Goal: Information Seeking & Learning: Learn about a topic

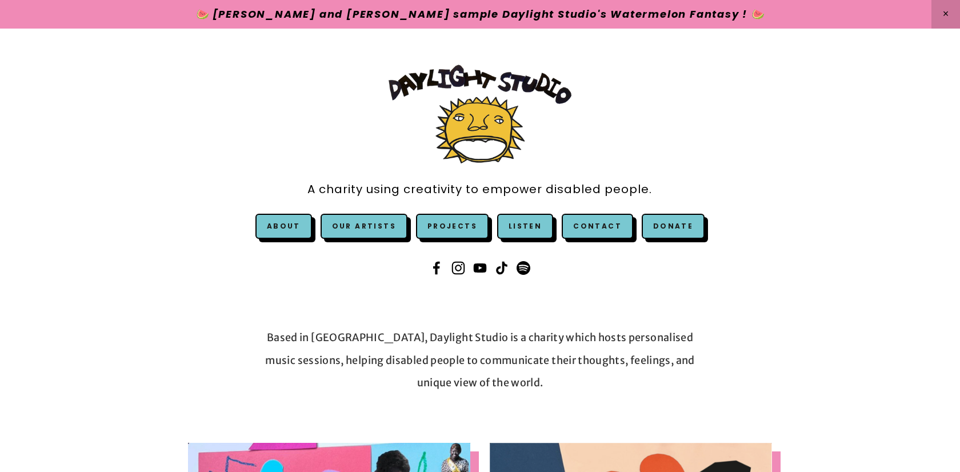
click at [430, 10] on link at bounding box center [480, 14] width 960 height 29
click at [828, 305] on div "A charity using creativity to empower disabled people. About" at bounding box center [480, 172] width 960 height 286
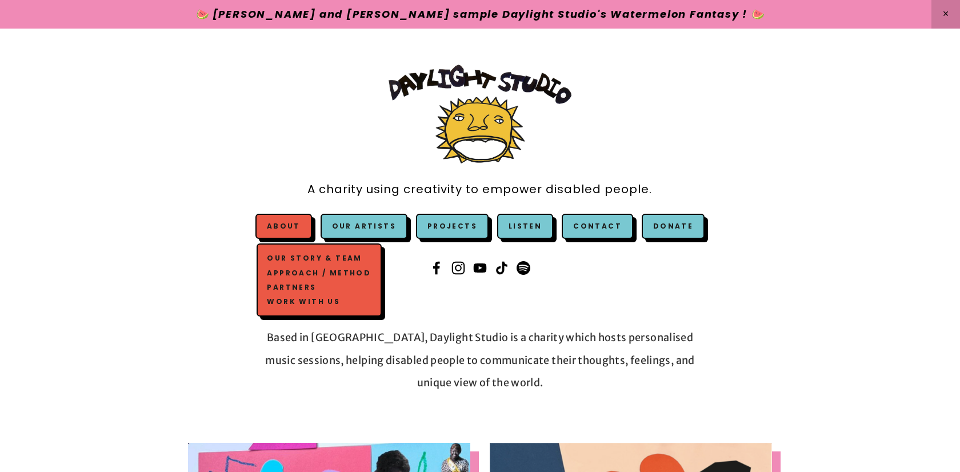
click at [294, 226] on link "About" at bounding box center [284, 226] width 34 height 10
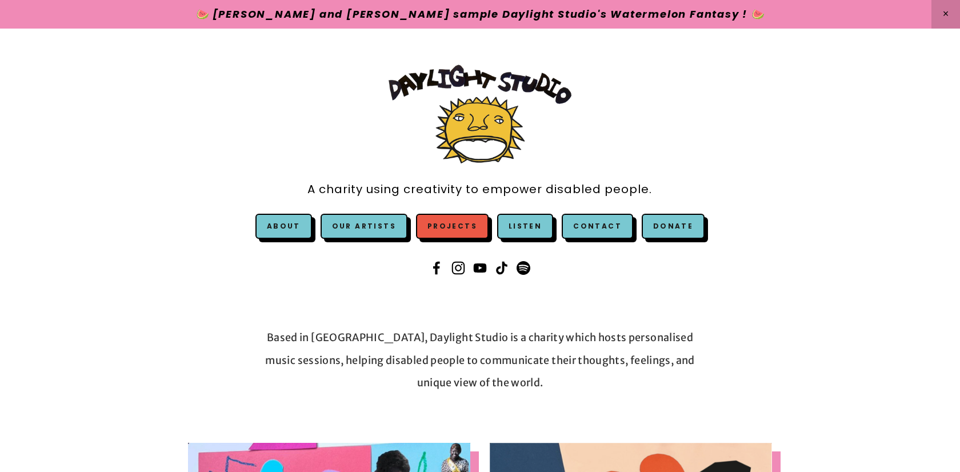
click at [461, 223] on link "Projects" at bounding box center [452, 226] width 73 height 25
click at [375, 221] on link "Our Artists" at bounding box center [364, 226] width 87 height 25
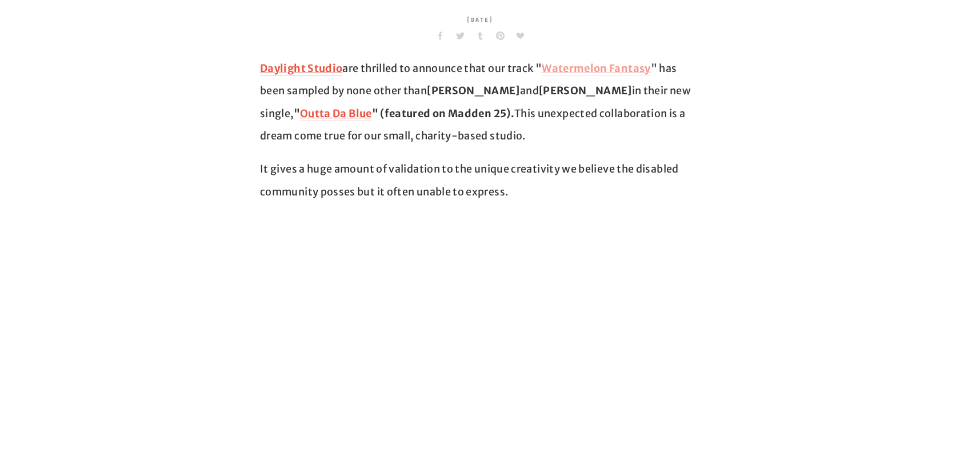
scroll to position [382, 0]
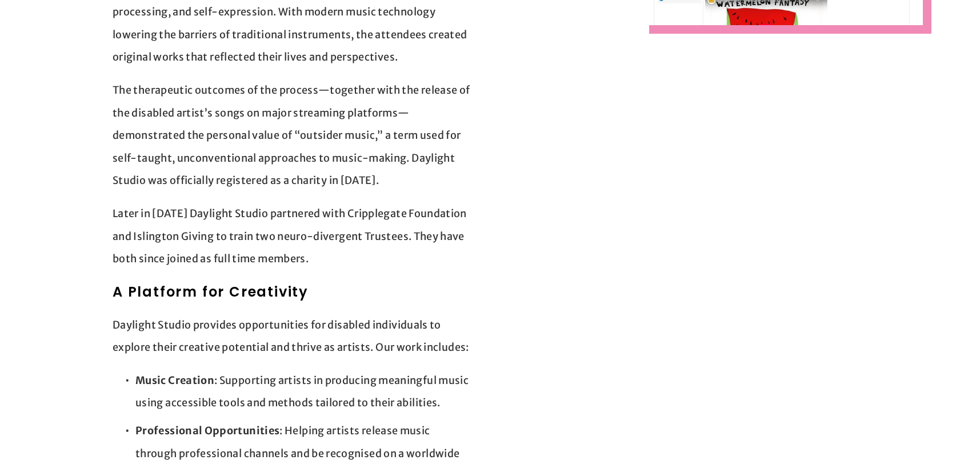
scroll to position [694, 0]
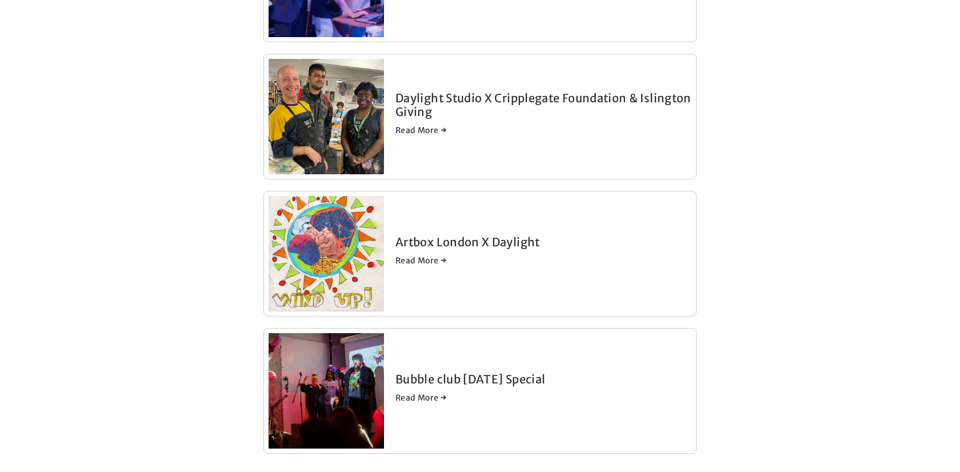
scroll to position [833, 0]
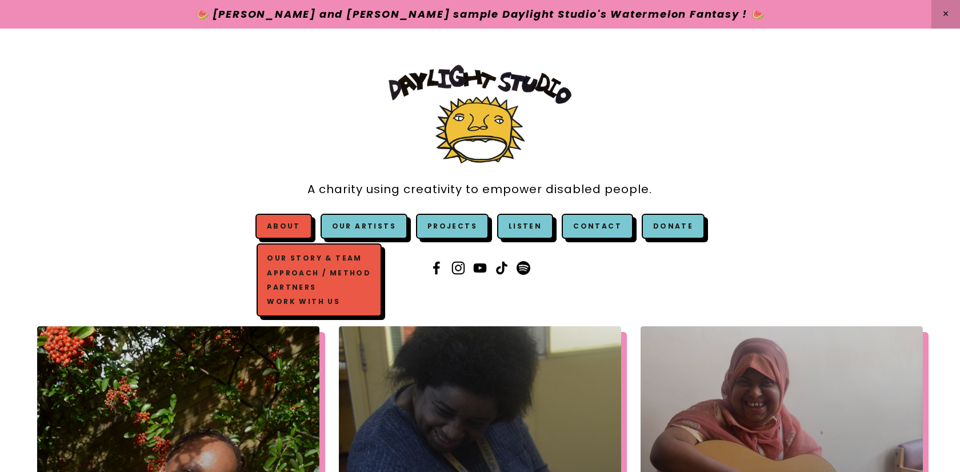
click at [295, 227] on link "About" at bounding box center [284, 226] width 34 height 10
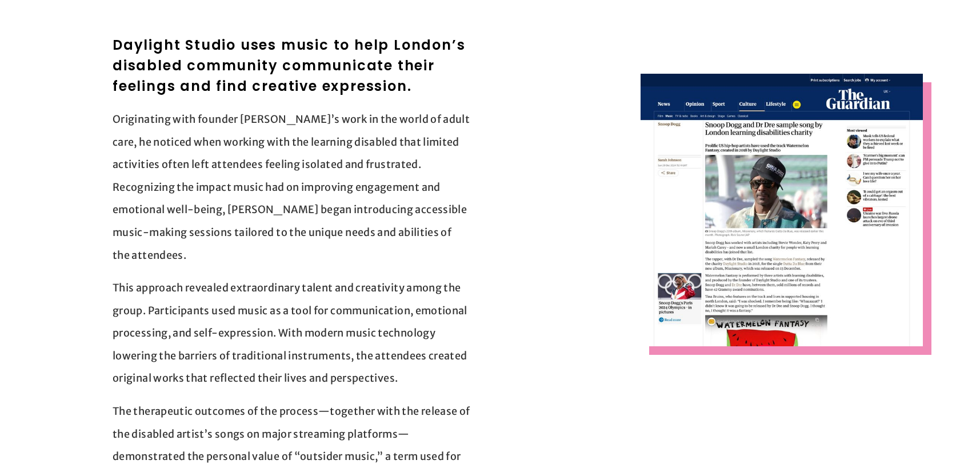
scroll to position [293, 0]
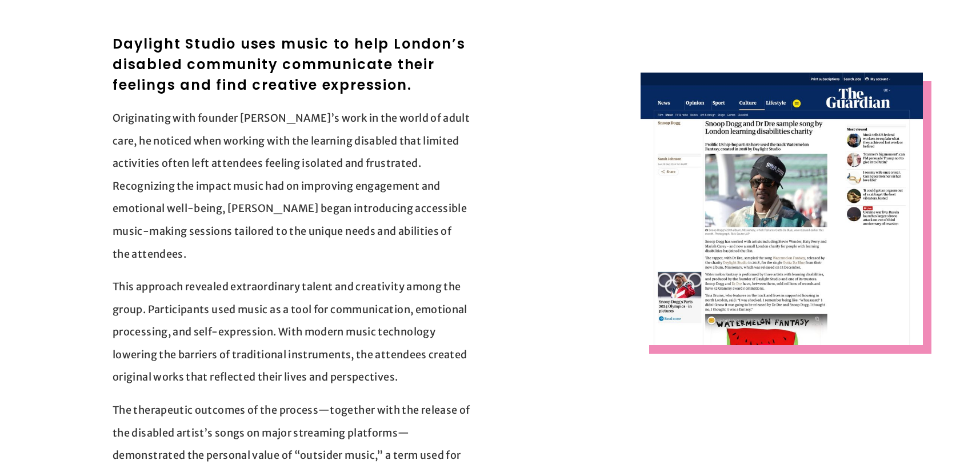
click at [303, 162] on p "Originating with founder [PERSON_NAME]’s work in the world of adult care, he no…" at bounding box center [292, 186] width 358 height 158
click at [351, 197] on p "Originating with founder Jack’s work in the world of adult care, he noticed whe…" at bounding box center [292, 186] width 358 height 158
click at [384, 235] on p "Originating with founder Jack’s work in the world of adult care, he noticed whe…" at bounding box center [292, 186] width 358 height 158
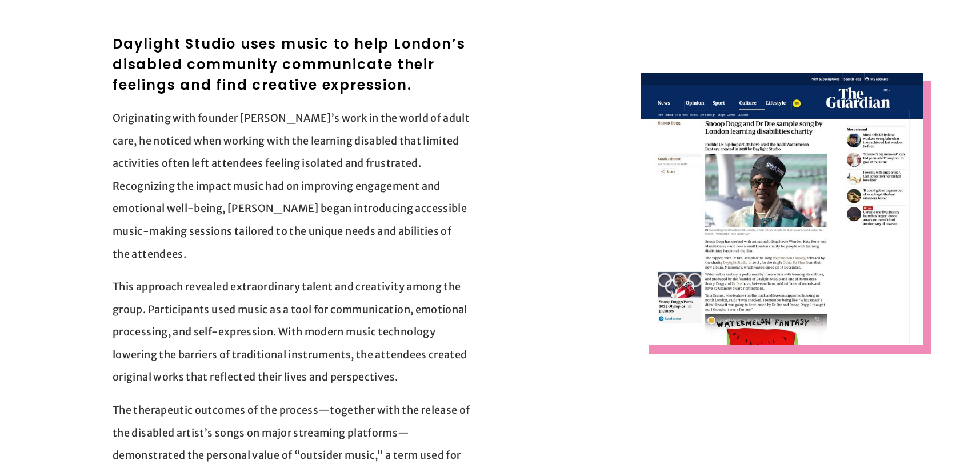
click at [384, 235] on p "Originating with founder Jack’s work in the world of adult care, he noticed whe…" at bounding box center [292, 186] width 358 height 158
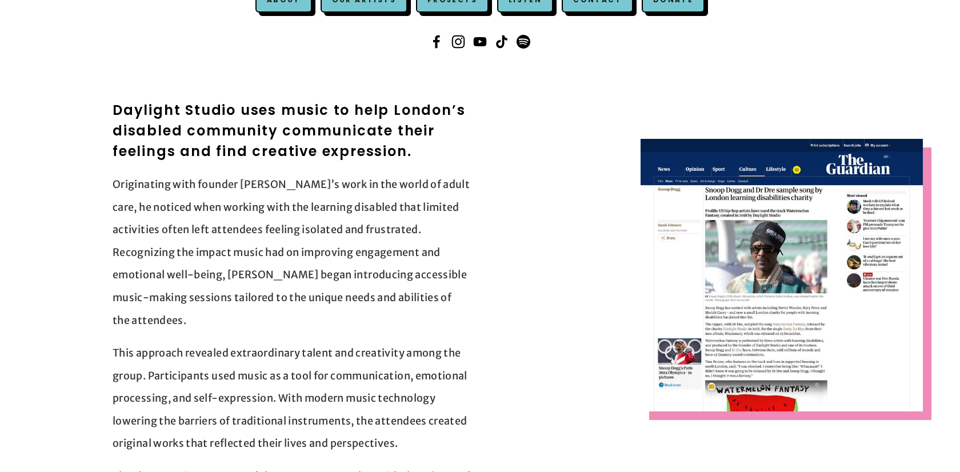
scroll to position [226, 0]
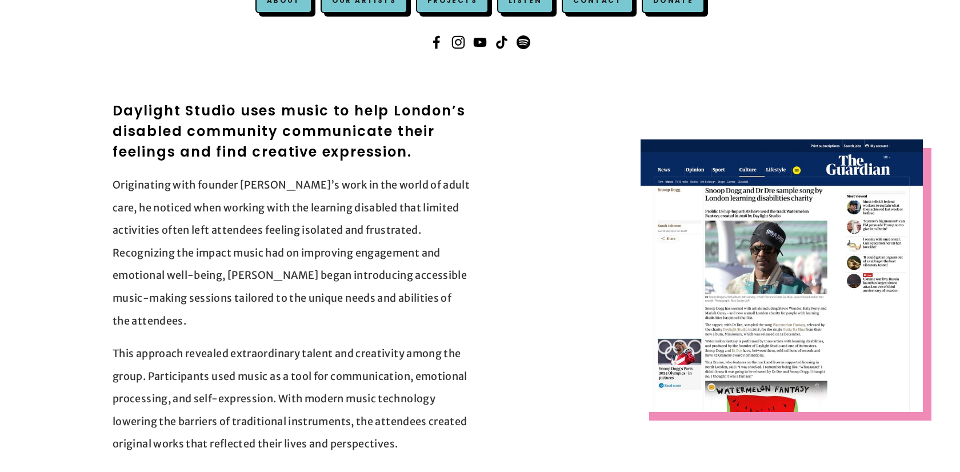
click at [300, 113] on h2 "Daylight Studio uses music to help London’s disabled community communicate thei…" at bounding box center [292, 132] width 358 height 62
click at [307, 128] on h2 "Daylight Studio uses music to help London’s disabled community communicate thei…" at bounding box center [292, 132] width 358 height 62
click at [323, 145] on h2 "Daylight Studio uses music to help London’s disabled community communicate thei…" at bounding box center [292, 132] width 358 height 62
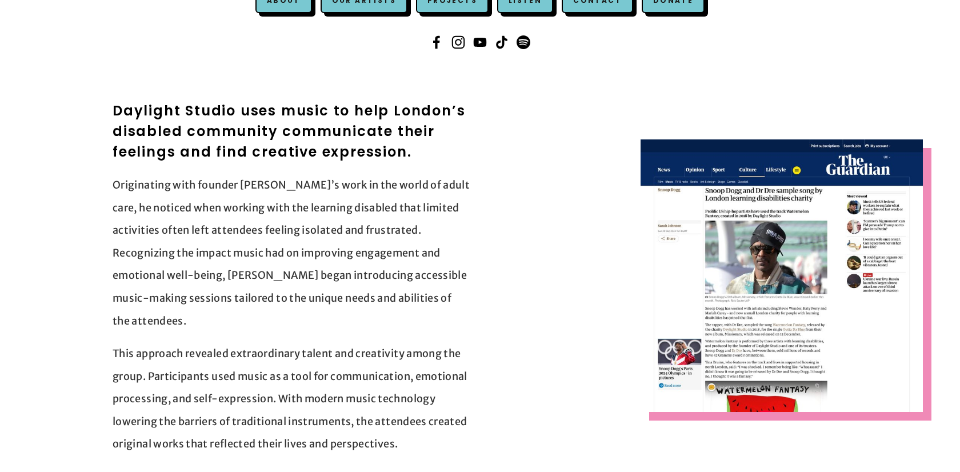
click at [323, 145] on h2 "Daylight Studio uses music to help London’s disabled community communicate thei…" at bounding box center [292, 132] width 358 height 62
click at [350, 190] on p "Originating with founder Jack’s work in the world of adult care, he noticed whe…" at bounding box center [292, 253] width 358 height 158
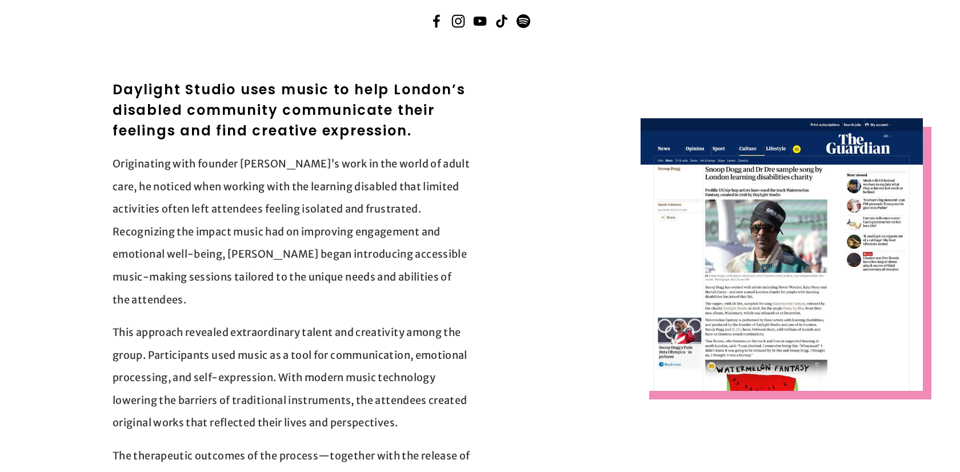
click at [216, 187] on p "Originating with founder Jack’s work in the world of adult care, he noticed whe…" at bounding box center [292, 232] width 358 height 158
click at [311, 227] on p "Originating with founder Jack’s work in the world of adult care, he noticed whe…" at bounding box center [292, 232] width 358 height 158
click at [345, 272] on p "Originating with founder Jack’s work in the world of adult care, he noticed whe…" at bounding box center [292, 232] width 358 height 158
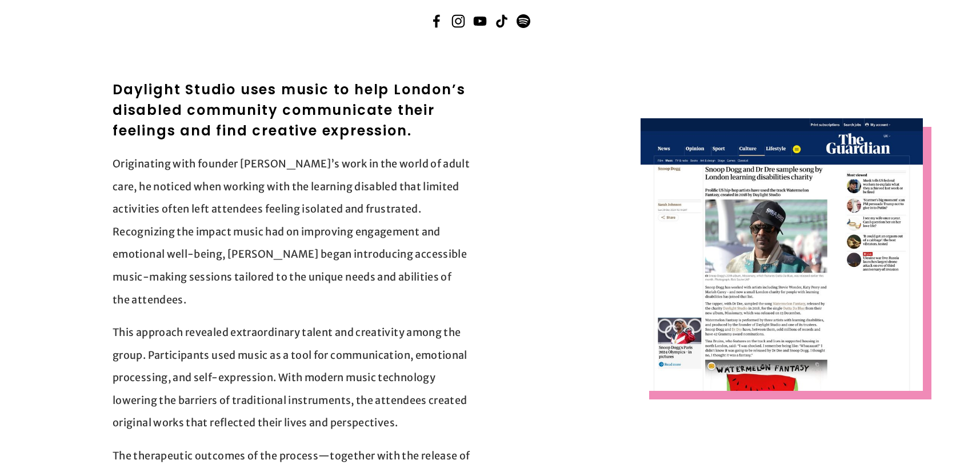
click at [345, 272] on p "Originating with founder Jack’s work in the world of adult care, he noticed whe…" at bounding box center [292, 232] width 358 height 158
click at [299, 263] on p "Originating with founder Jack’s work in the world of adult care, he noticed whe…" at bounding box center [292, 232] width 358 height 158
click at [237, 202] on p "Originating with founder Jack’s work in the world of adult care, he noticed whe…" at bounding box center [292, 232] width 358 height 158
click at [295, 243] on p "Originating with founder Jack’s work in the world of adult care, he noticed whe…" at bounding box center [292, 232] width 358 height 158
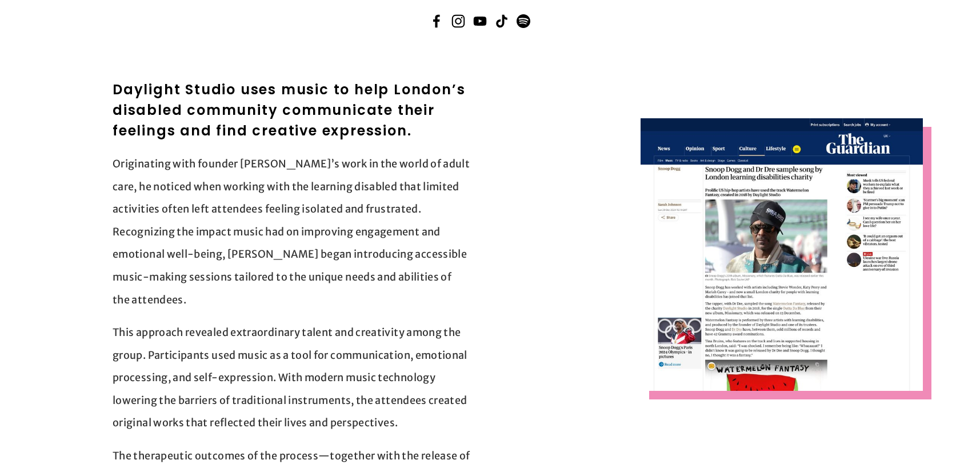
click at [236, 258] on p "Originating with founder Jack’s work in the world of adult care, he noticed whe…" at bounding box center [292, 232] width 358 height 158
click at [291, 291] on p "Originating with founder Jack’s work in the world of adult care, he noticed whe…" at bounding box center [292, 232] width 358 height 158
click at [265, 255] on p "Originating with founder Jack’s work in the world of adult care, he noticed whe…" at bounding box center [292, 232] width 358 height 158
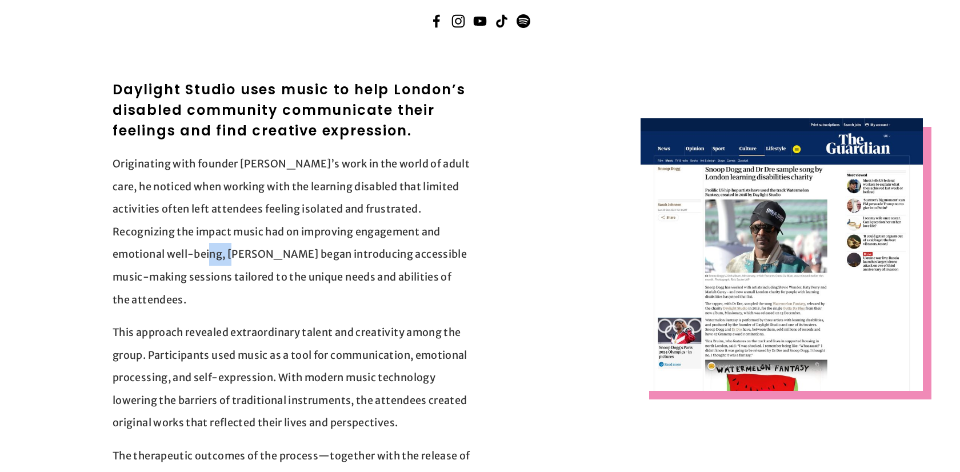
click at [282, 277] on p "Originating with founder Jack’s work in the world of adult care, he noticed whe…" at bounding box center [292, 232] width 358 height 158
click at [286, 277] on p "Originating with founder Jack’s work in the world of adult care, he noticed whe…" at bounding box center [292, 232] width 358 height 158
click at [324, 310] on p "Originating with founder Jack’s work in the world of adult care, he noticed whe…" at bounding box center [292, 232] width 358 height 158
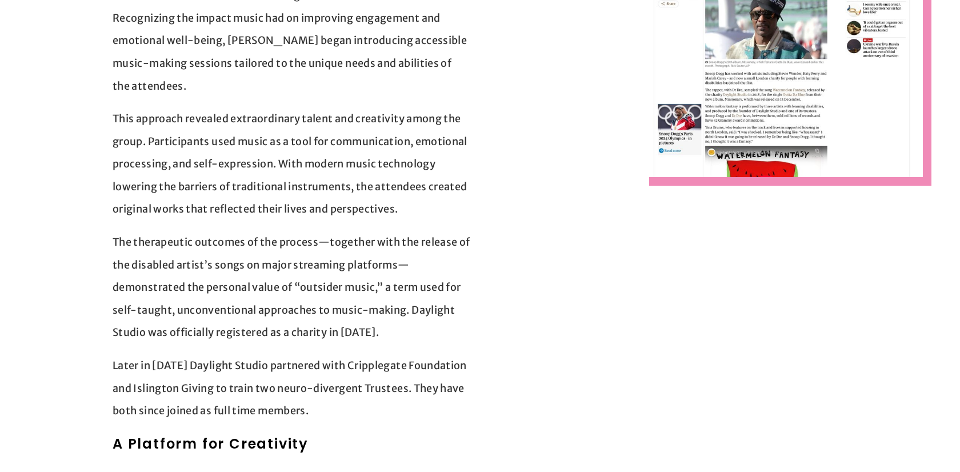
scroll to position [461, 0]
click at [405, 235] on p "The therapeutic outcomes of the process—together with the release of the disabl…" at bounding box center [292, 286] width 358 height 113
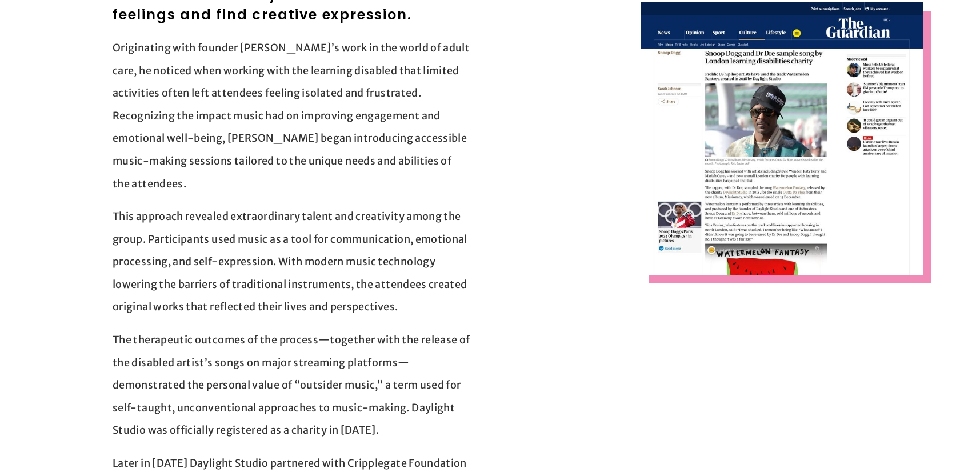
scroll to position [355, 0]
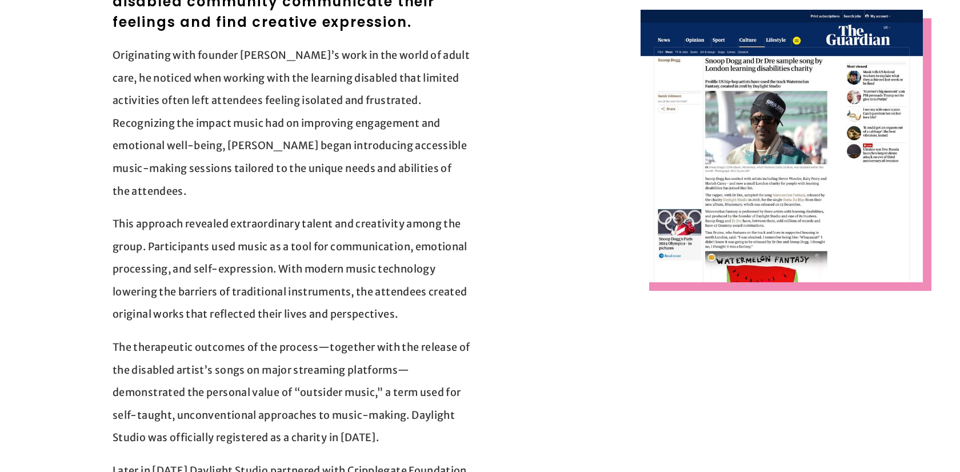
click at [321, 166] on p "Originating with founder Jack’s work in the world of adult care, he noticed whe…" at bounding box center [292, 123] width 358 height 158
click at [359, 215] on p "This approach revealed extraordinary talent and creativity among the group. Par…" at bounding box center [292, 269] width 358 height 113
drag, startPoint x: 359, startPoint y: 215, endPoint x: 359, endPoint y: 259, distance: 44.6
click at [359, 228] on p "This approach revealed extraordinary talent and creativity among the group. Par…" at bounding box center [292, 269] width 358 height 113
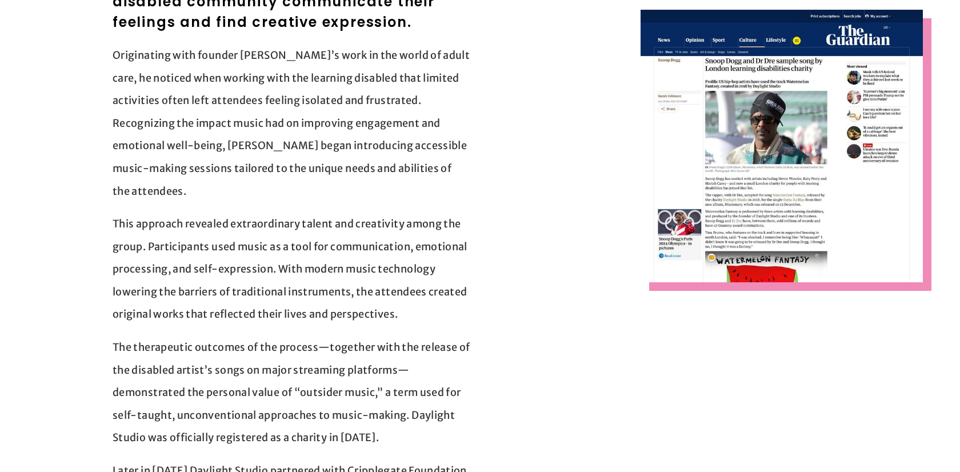
click at [275, 239] on p "This approach revealed extraordinary talent and creativity among the group. Par…" at bounding box center [292, 269] width 358 height 113
click at [272, 219] on p "This approach revealed extraordinary talent and creativity among the group. Par…" at bounding box center [292, 269] width 358 height 113
click at [359, 266] on p "This approach revealed extraordinary talent and creativity among the group. Par…" at bounding box center [292, 269] width 358 height 113
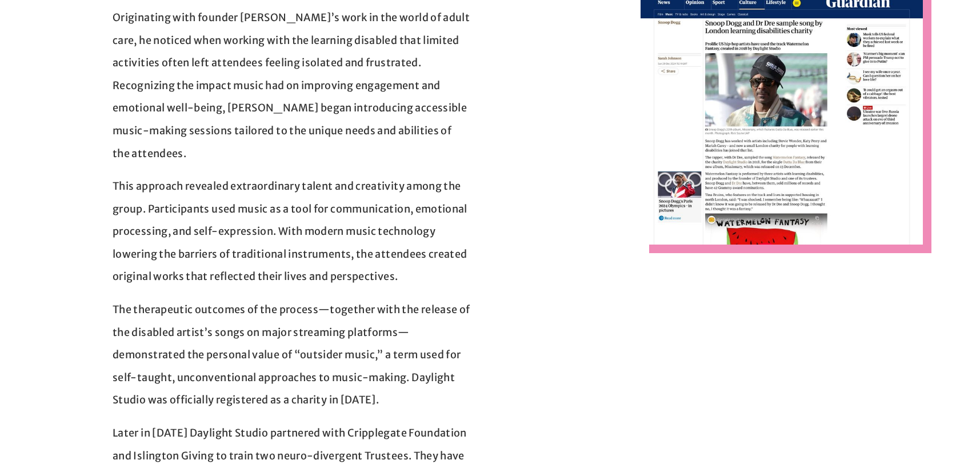
scroll to position [394, 0]
click at [245, 227] on p "This approach revealed extraordinary talent and creativity among the group. Par…" at bounding box center [292, 230] width 358 height 113
click at [373, 271] on p "This approach revealed extraordinary talent and creativity among the group. Par…" at bounding box center [292, 230] width 358 height 113
click at [319, 256] on p "This approach revealed extraordinary talent and creativity among the group. Par…" at bounding box center [292, 230] width 358 height 113
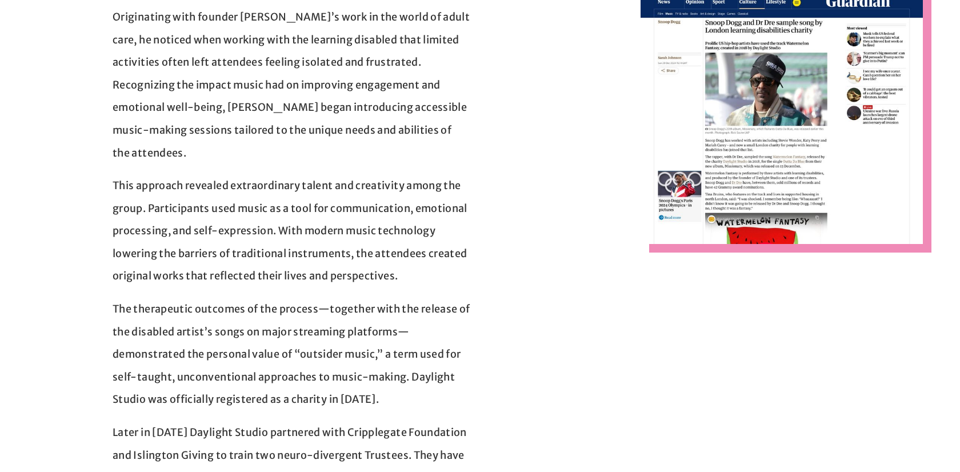
click at [319, 256] on p "This approach revealed extraordinary talent and creativity among the group. Par…" at bounding box center [292, 230] width 358 height 113
click at [448, 299] on p "The therapeutic outcomes of the process—together with the release of the disabl…" at bounding box center [292, 354] width 358 height 113
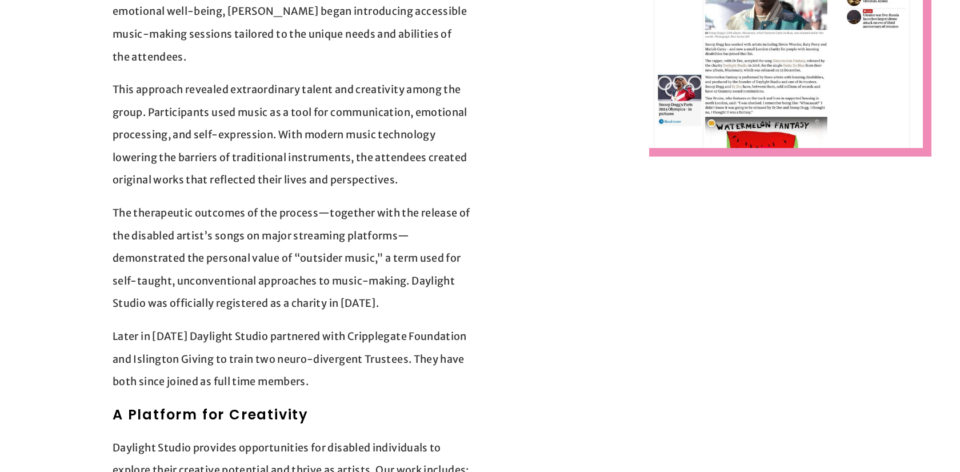
scroll to position [489, 0]
click at [234, 211] on p "The therapeutic outcomes of the process—together with the release of the disabl…" at bounding box center [292, 258] width 358 height 113
click at [267, 239] on p "The therapeutic outcomes of the process—together with the release of the disabl…" at bounding box center [292, 258] width 358 height 113
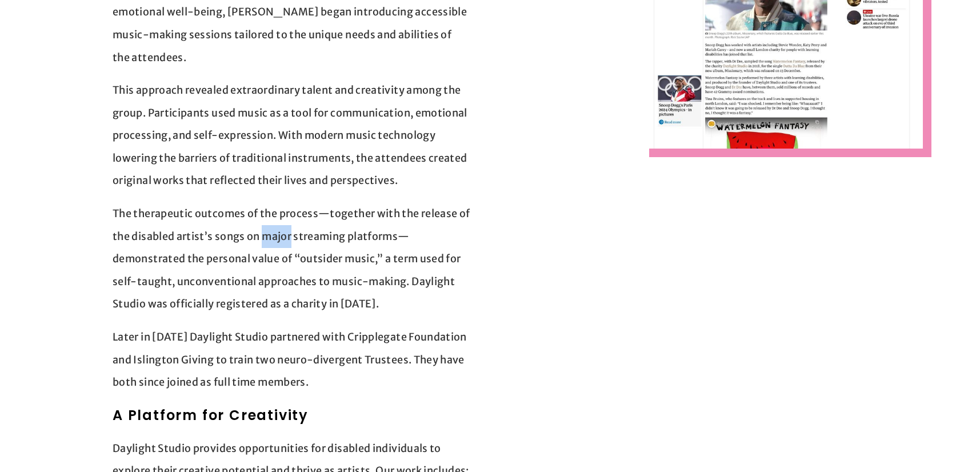
click at [286, 286] on p "The therapeutic outcomes of the process—together with the release of the disabl…" at bounding box center [292, 258] width 358 height 113
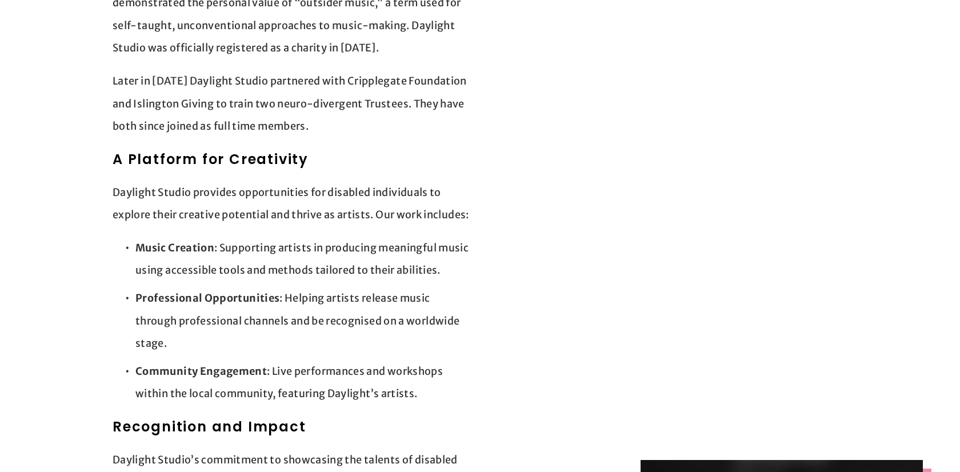
scroll to position [761, 0]
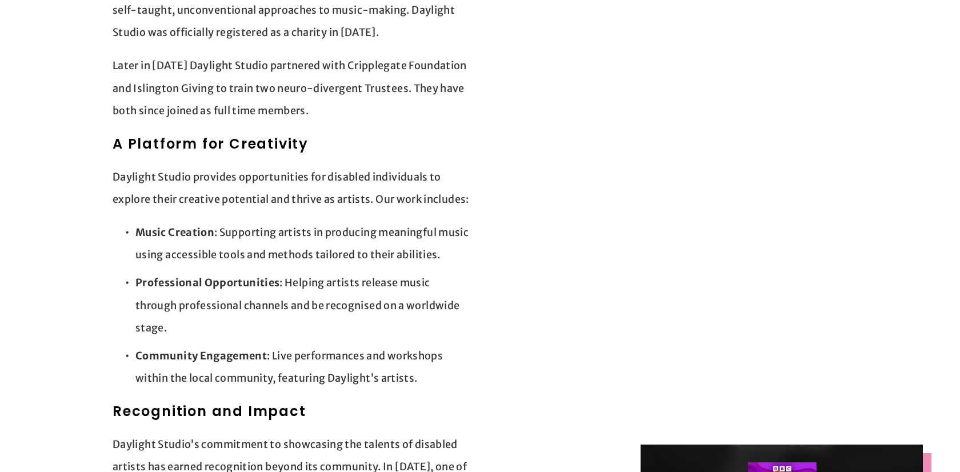
click at [209, 181] on p "Daylight Studio provides opportunities for disabled individuals to explore thei…" at bounding box center [292, 188] width 358 height 45
click at [282, 202] on p "Daylight Studio provides opportunities for disabled individuals to explore thei…" at bounding box center [292, 188] width 358 height 45
click at [379, 263] on p "Music Creation : Supporting artists in producing meaningful music using accessi…" at bounding box center [302, 243] width 335 height 45
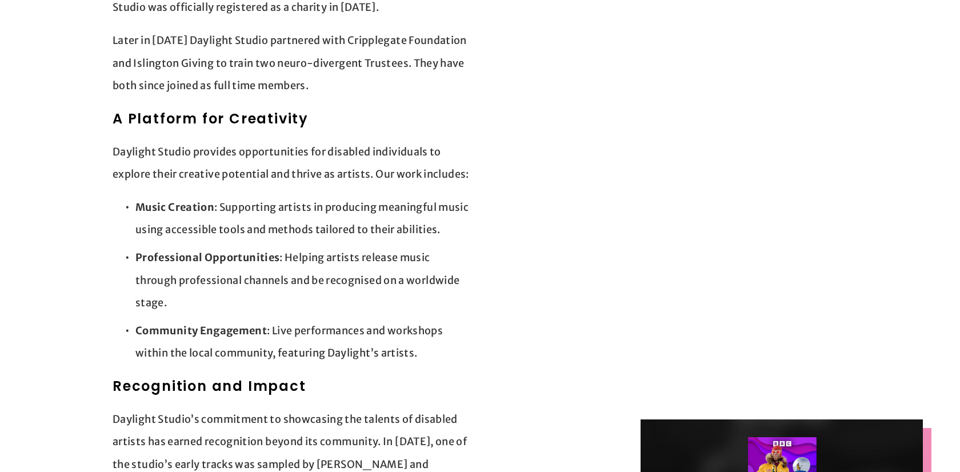
scroll to position [791, 0]
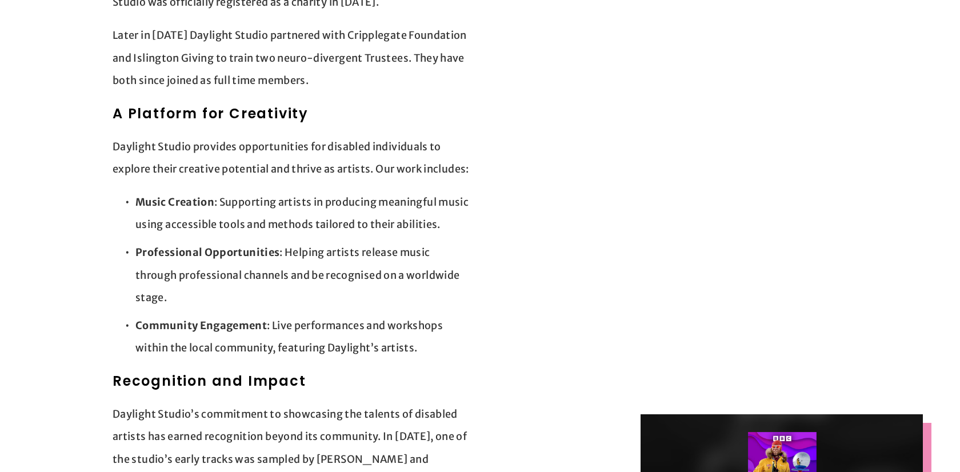
click at [199, 236] on p "Music Creation : Supporting artists in producing meaningful music using accessi…" at bounding box center [302, 213] width 335 height 45
click at [485, 266] on div at bounding box center [706, 281] width 453 height 1493
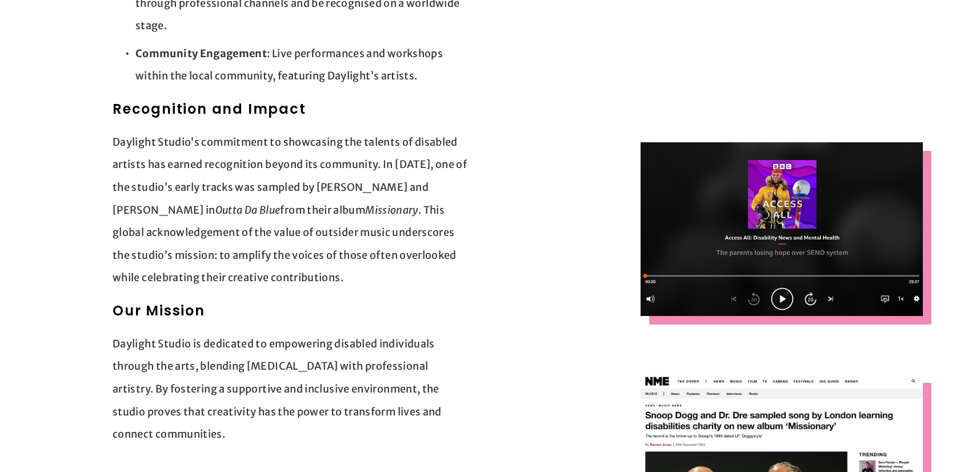
scroll to position [1065, 0]
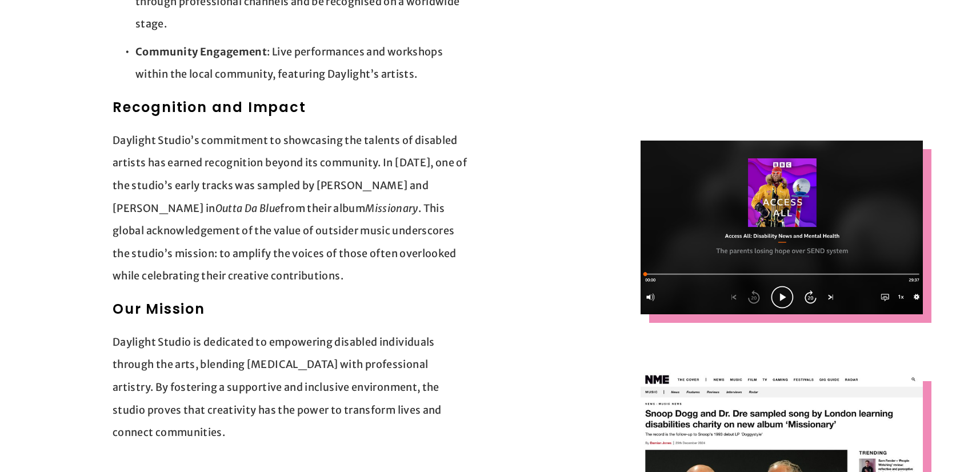
click at [213, 175] on p "Daylight Studio’s commitment to showcasing the talents of disabled artists has …" at bounding box center [292, 208] width 358 height 158
click at [242, 189] on p "Daylight Studio’s commitment to showcasing the talents of disabled artists has …" at bounding box center [292, 208] width 358 height 158
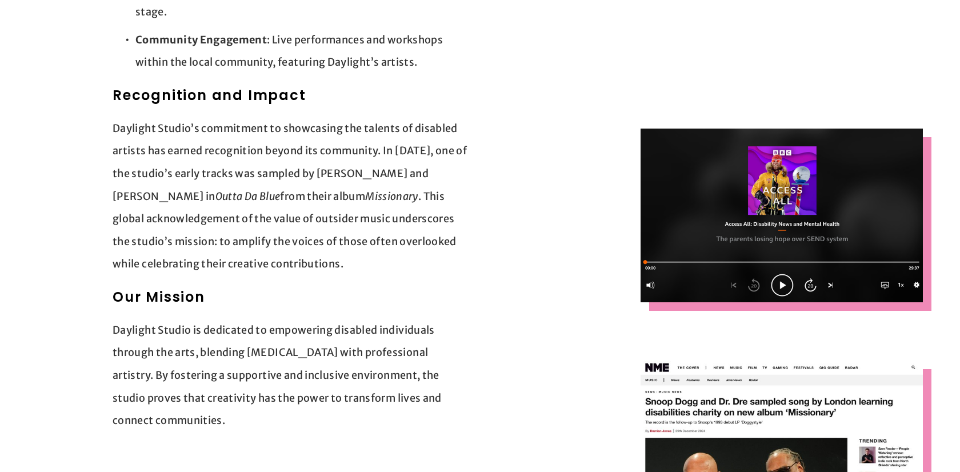
scroll to position [1077, 0]
click at [230, 173] on p "Daylight Studio’s commitment to showcasing the talents of disabled artists has …" at bounding box center [292, 196] width 358 height 158
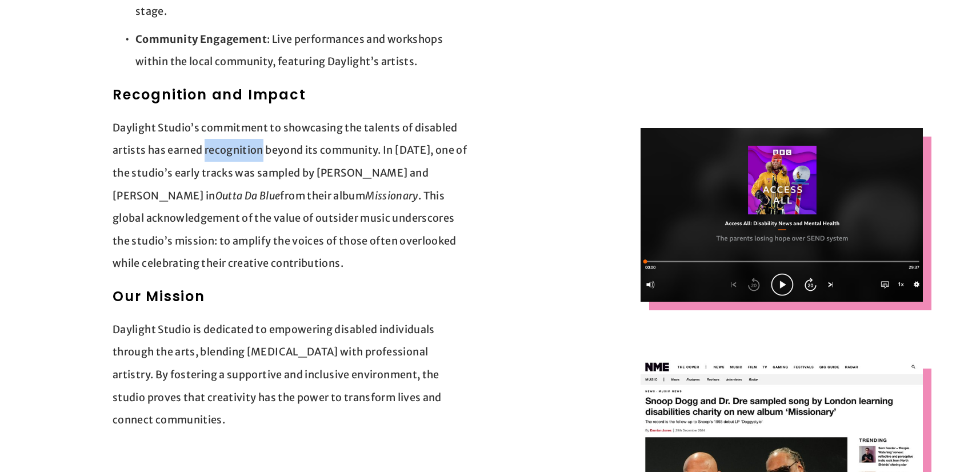
click at [297, 226] on p "Daylight Studio’s commitment to showcasing the talents of disabled artists has …" at bounding box center [292, 196] width 358 height 158
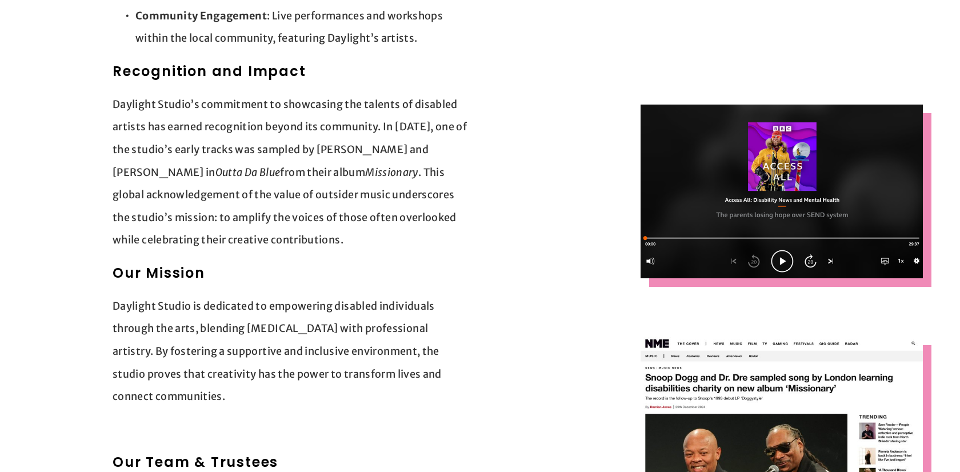
scroll to position [1102, 0]
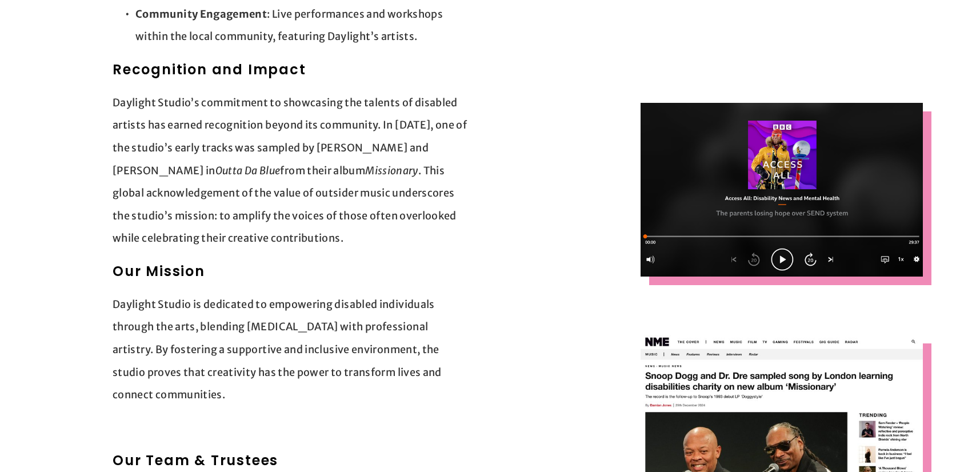
click at [365, 177] on em "Missionary" at bounding box center [391, 170] width 53 height 13
click at [352, 245] on p "Daylight Studio’s commitment to showcasing the talents of disabled artists has …" at bounding box center [292, 170] width 358 height 158
click at [267, 211] on p "Daylight Studio’s commitment to showcasing the talents of disabled artists has …" at bounding box center [292, 170] width 358 height 158
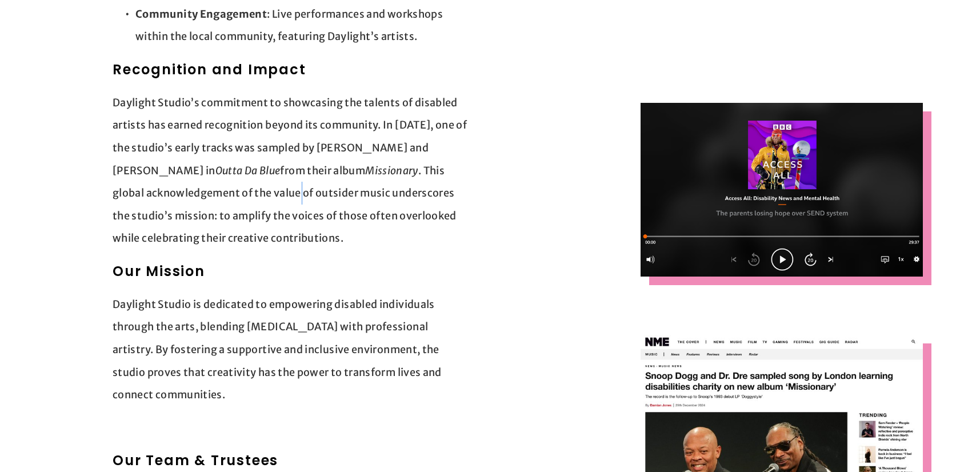
click at [330, 250] on p "Daylight Studio’s commitment to showcasing the talents of disabled artists has …" at bounding box center [292, 170] width 358 height 158
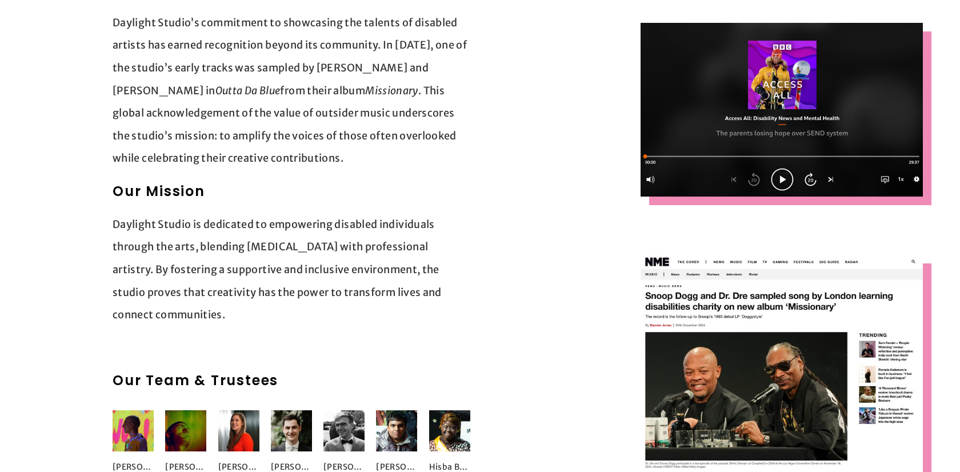
scroll to position [1189, 0]
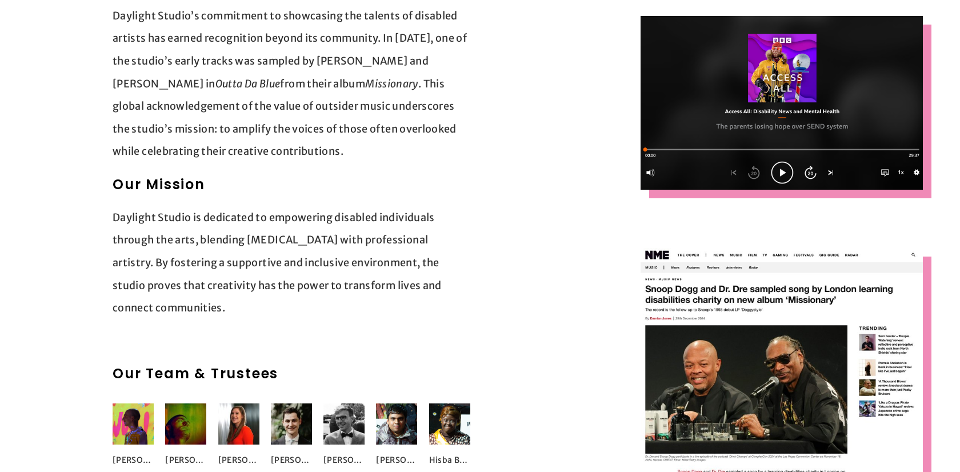
click at [172, 238] on p "Daylight Studio is dedicated to empowering disabled individuals through the art…" at bounding box center [292, 262] width 358 height 113
click at [271, 268] on p "Daylight Studio is dedicated to empowering disabled individuals through the art…" at bounding box center [292, 262] width 358 height 113
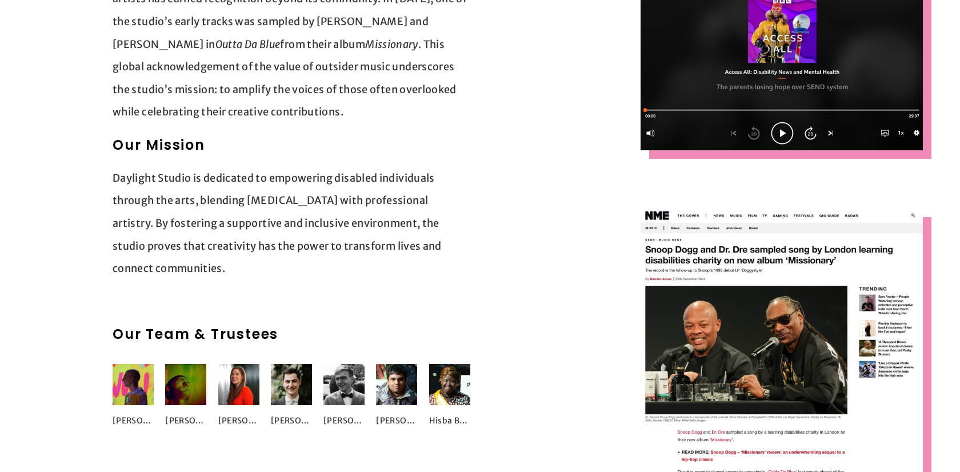
scroll to position [1232, 0]
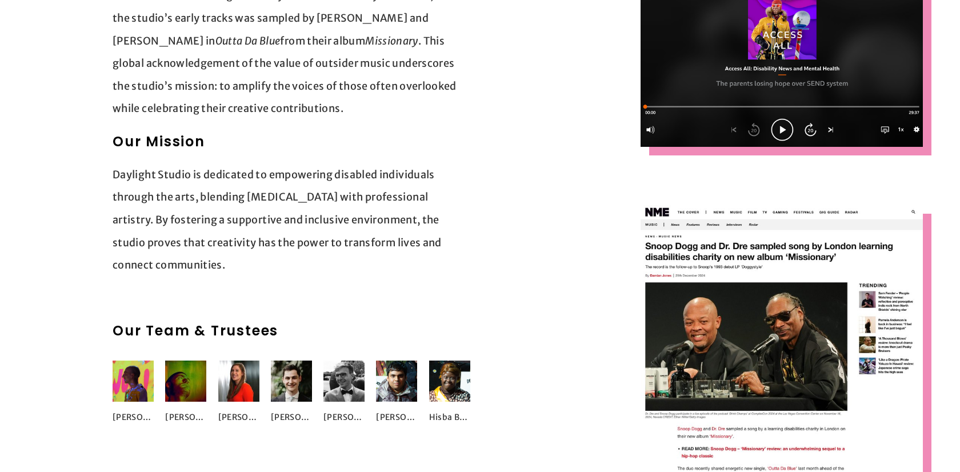
click at [300, 266] on p "Daylight Studio is dedicated to empowering disabled individuals through the art…" at bounding box center [292, 219] width 358 height 113
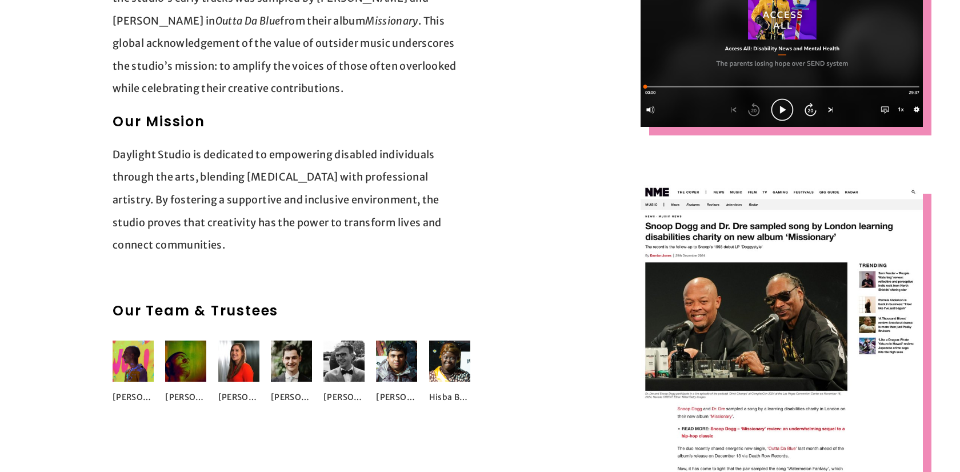
scroll to position [1253, 0]
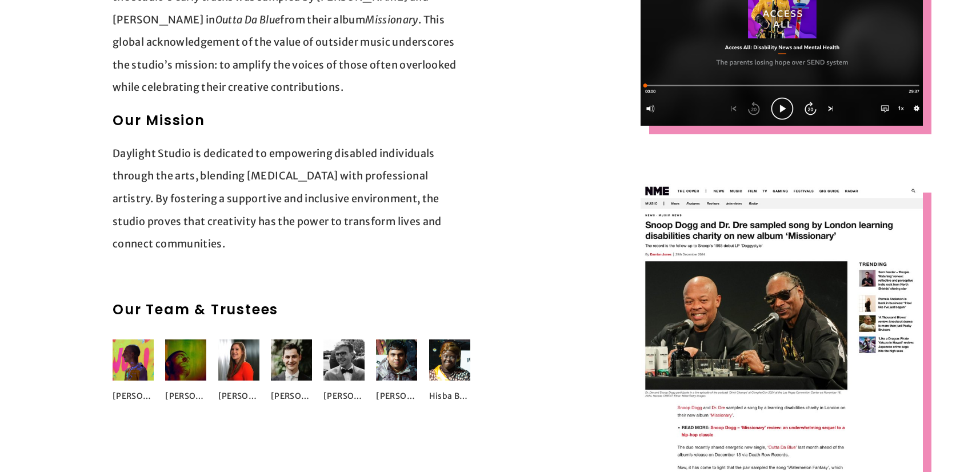
click at [389, 197] on p "Daylight Studio is dedicated to empowering disabled individuals through the art…" at bounding box center [292, 198] width 358 height 113
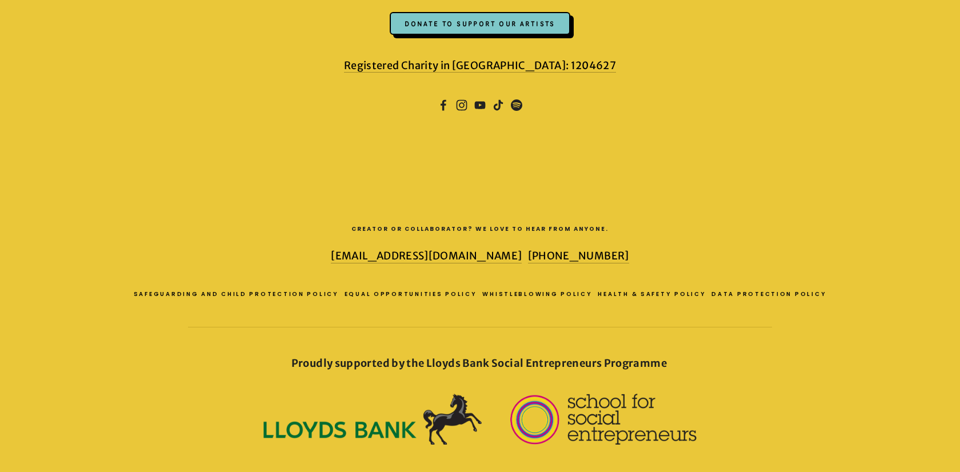
scroll to position [1860, 0]
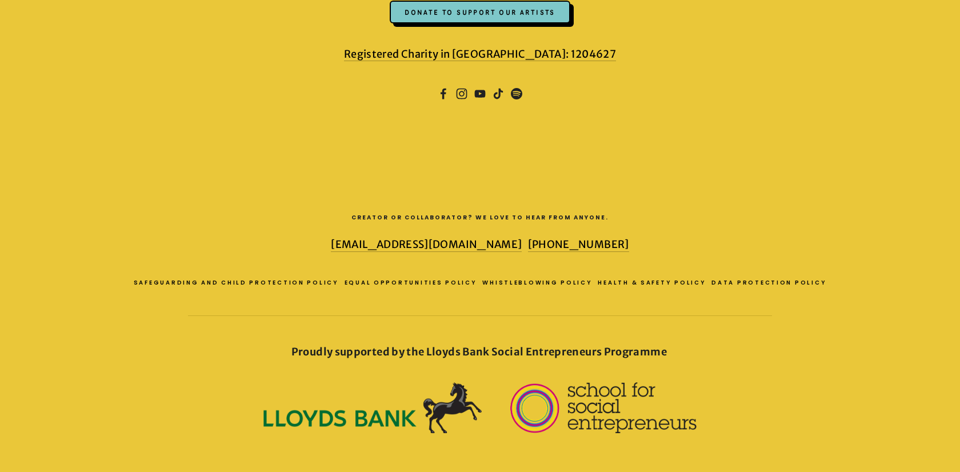
click at [274, 143] on div at bounding box center [178, 136] width 302 height 39
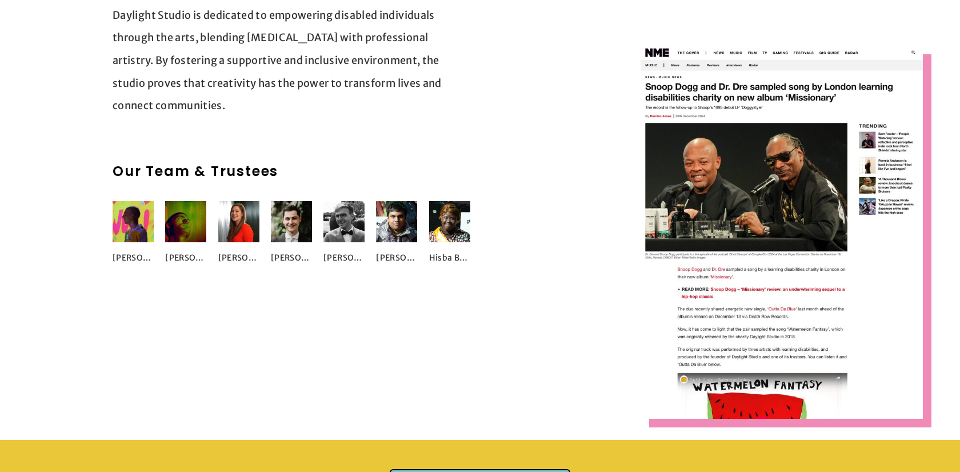
scroll to position [1309, 0]
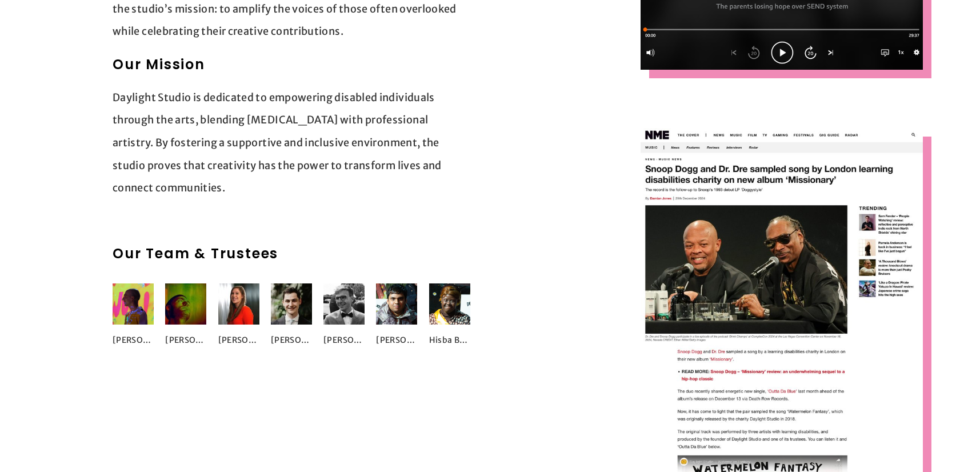
click at [786, 250] on img at bounding box center [782, 314] width 282 height 373
click at [259, 144] on p "Daylight Studio is dedicated to empowering disabled individuals through the art…" at bounding box center [292, 142] width 358 height 113
click at [285, 168] on p "Daylight Studio is dedicated to empowering disabled individuals through the art…" at bounding box center [292, 142] width 358 height 113
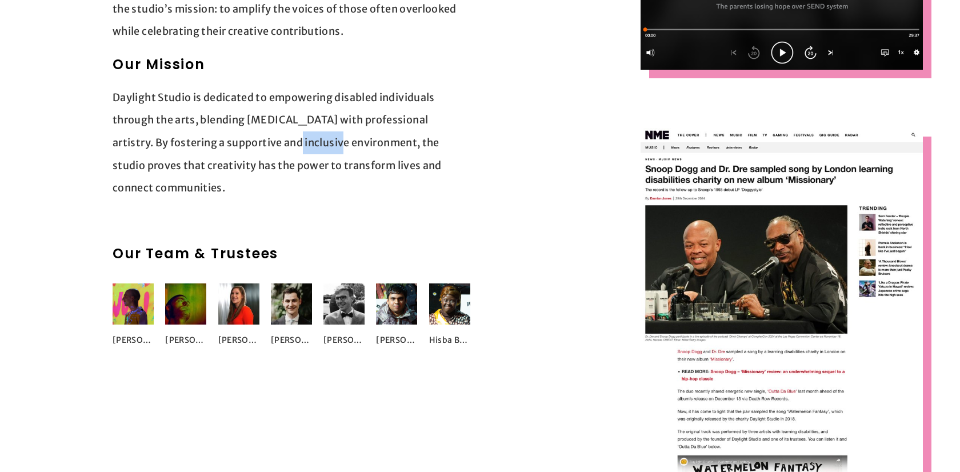
click at [350, 176] on p "Daylight Studio is dedicated to empowering disabled individuals through the art…" at bounding box center [292, 142] width 358 height 113
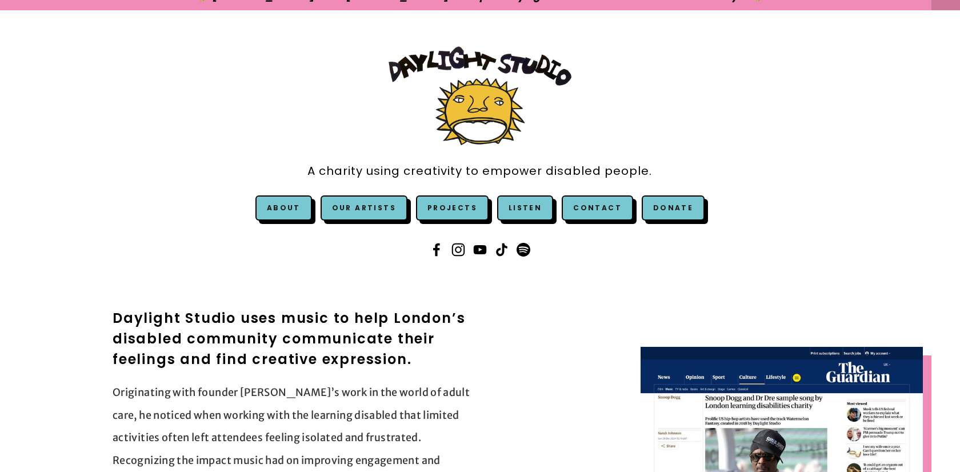
scroll to position [0, 0]
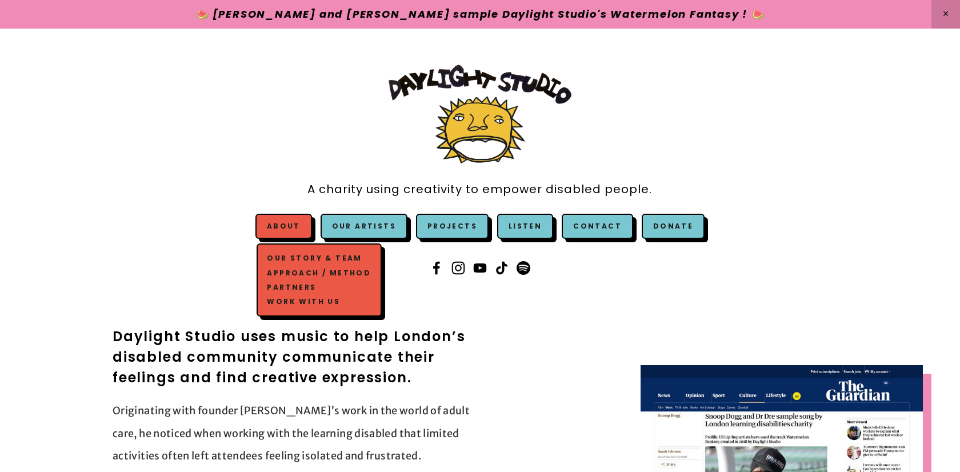
click at [307, 255] on link "Our Story & Team" at bounding box center [319, 258] width 109 height 14
click at [323, 273] on link "Approach / Method" at bounding box center [319, 273] width 109 height 14
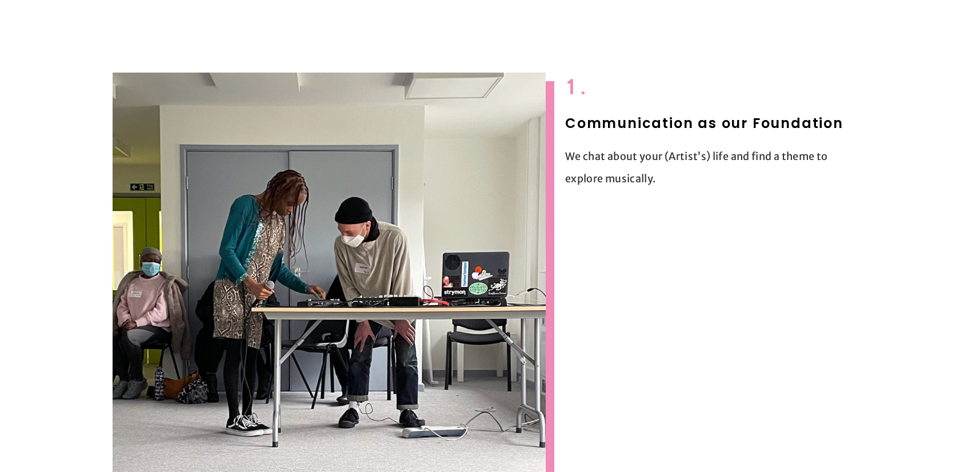
scroll to position [375, 0]
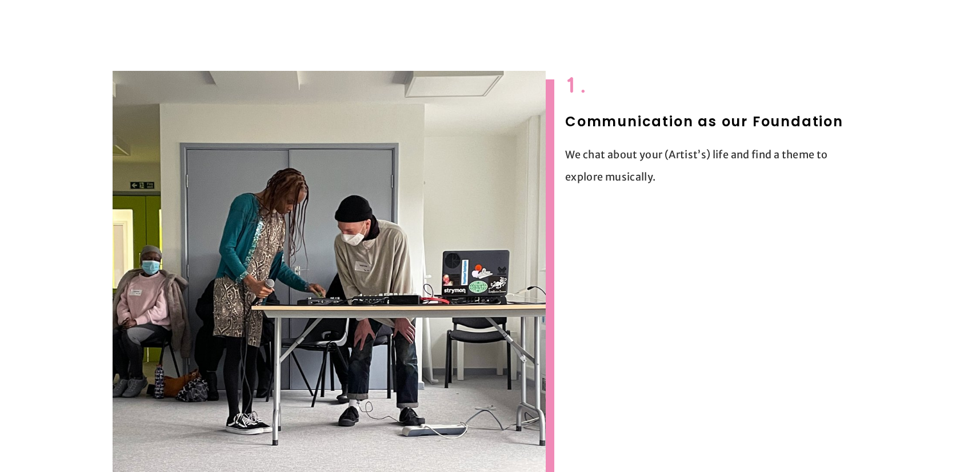
click at [646, 153] on p "We chat about your (Artist’s) life and find a theme to explore musically." at bounding box center [706, 165] width 282 height 45
click at [682, 179] on p "We chat about your (Artist’s) life and find a theme to explore musically." at bounding box center [706, 165] width 282 height 45
click at [682, 152] on p "We chat about your (Artist’s) life and find a theme to explore musically." at bounding box center [706, 165] width 282 height 45
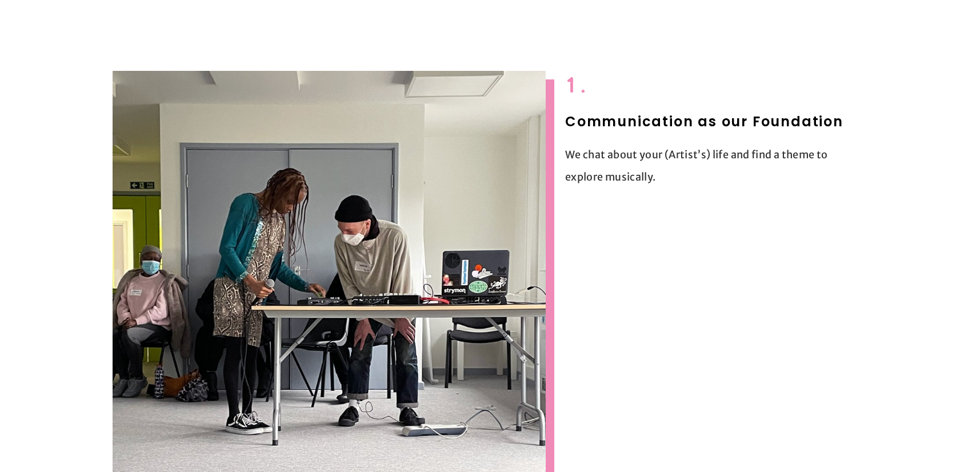
click at [720, 221] on div "1. Communication as our Foundation We chat about your (Artist’s) life and find …" at bounding box center [480, 287] width 754 height 453
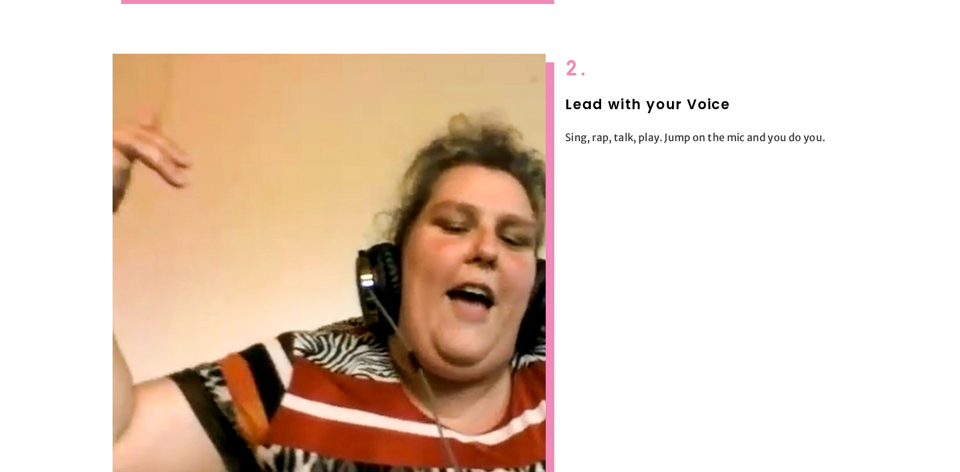
scroll to position [890, 0]
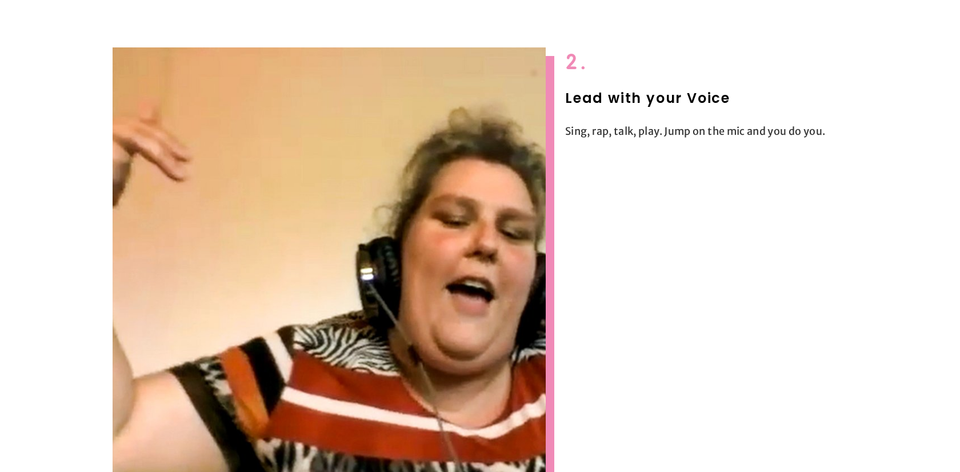
click at [656, 130] on p "Sing, rap, talk, play. Jump on the mic and you do you." at bounding box center [706, 131] width 282 height 23
click at [707, 173] on div "2. Lead with your Voice Sing, rap, talk, play. Jump on the mic and you do you." at bounding box center [479, 264] width 905 height 453
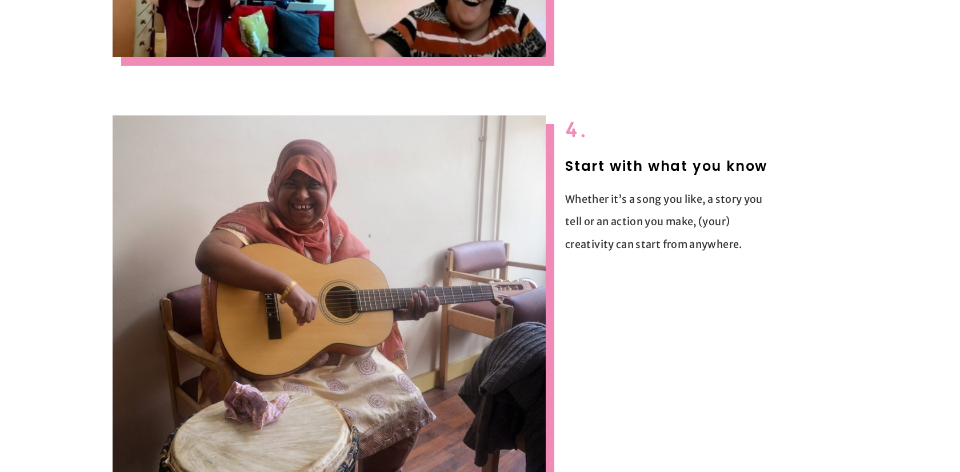
scroll to position [1825, 0]
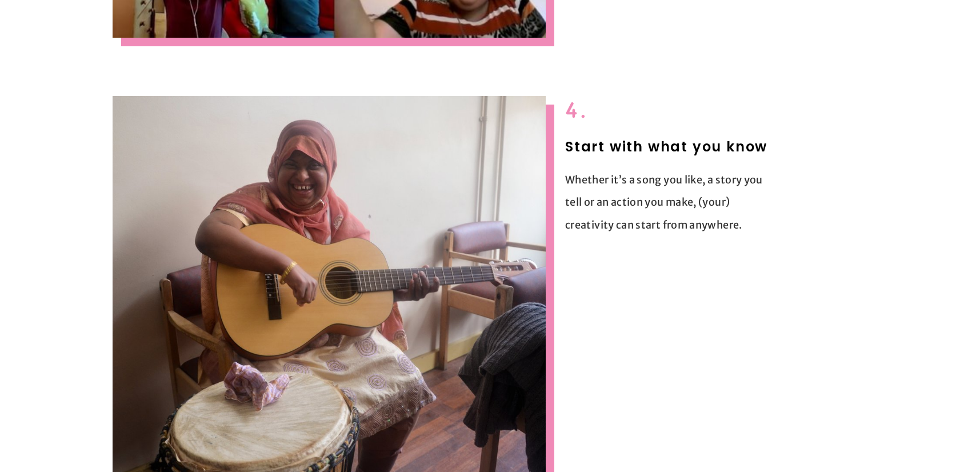
click at [641, 201] on p "Whether it’s a song you like, a story you tell or an action you make, (your) cr…" at bounding box center [668, 203] width 207 height 68
click at [649, 221] on p "Whether it’s a song you like, a story you tell or an action you make, (your) cr…" at bounding box center [668, 203] width 207 height 68
click at [591, 226] on p "Whether it’s a song you like, a story you tell or an action you make, (your) cr…" at bounding box center [668, 203] width 207 height 68
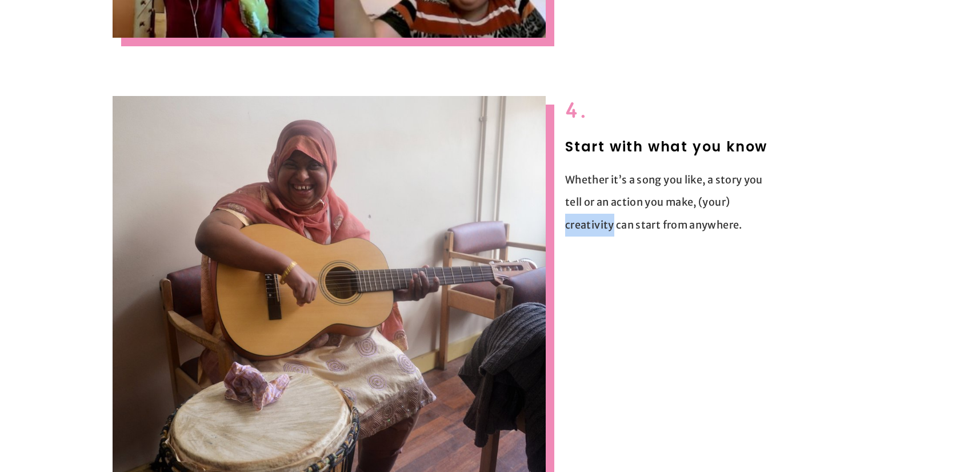
click at [767, 270] on div "4. Start with what you know Whether it’s a song you like, a story you tell or a…" at bounding box center [479, 287] width 905 height 402
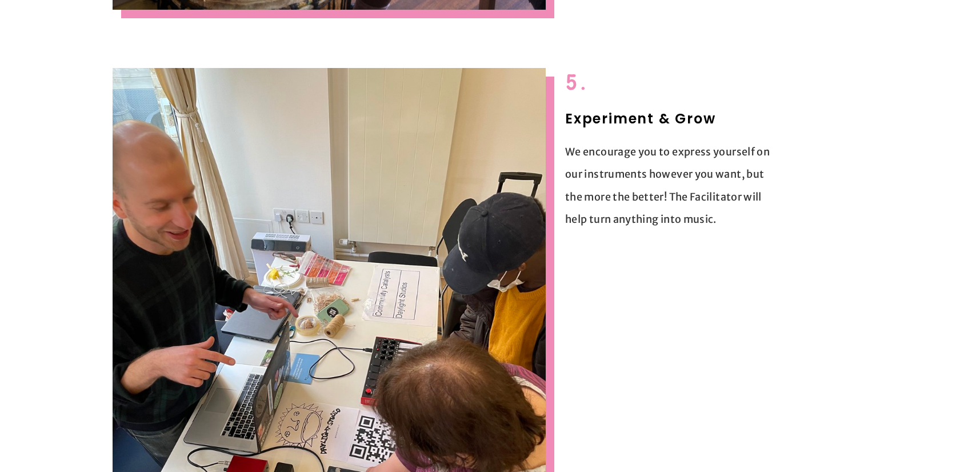
scroll to position [2295, 0]
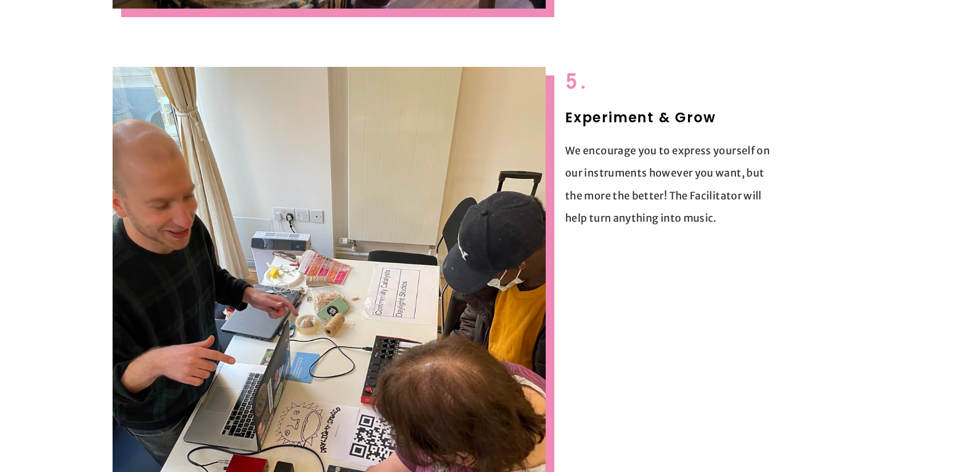
click at [690, 147] on p "We encourage you to express yourself on our instruments however you want, but t…" at bounding box center [668, 184] width 207 height 90
click at [702, 175] on p "We encourage you to express yourself on our instruments however you want, but t…" at bounding box center [668, 184] width 207 height 90
click at [713, 233] on div "5. Experiment & Grow We encourage you to express yourself on our instruments ho…" at bounding box center [668, 148] width 226 height 182
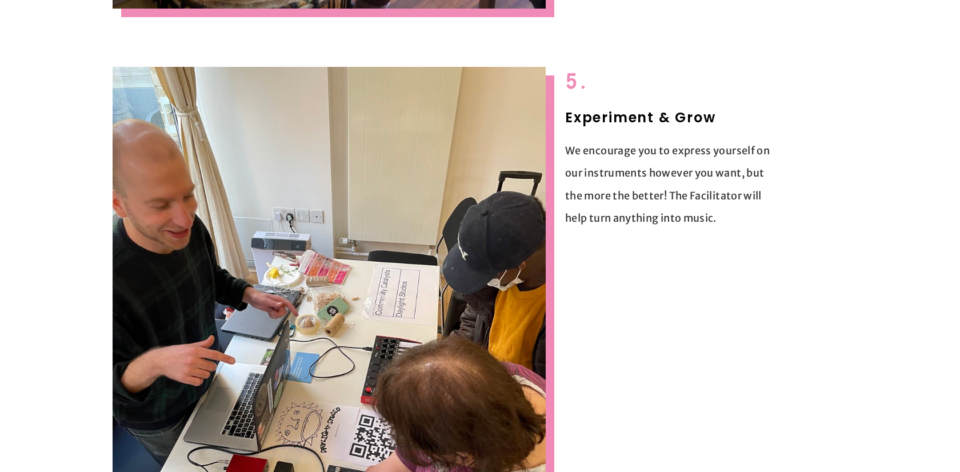
click at [653, 197] on p "We encourage you to express yourself on our instruments however you want, but t…" at bounding box center [668, 184] width 207 height 90
click at [671, 223] on p "We encourage you to express yourself on our instruments however you want, but t…" at bounding box center [668, 184] width 207 height 90
click at [634, 218] on p "We encourage you to express yourself on our instruments however you want, but t…" at bounding box center [668, 184] width 207 height 90
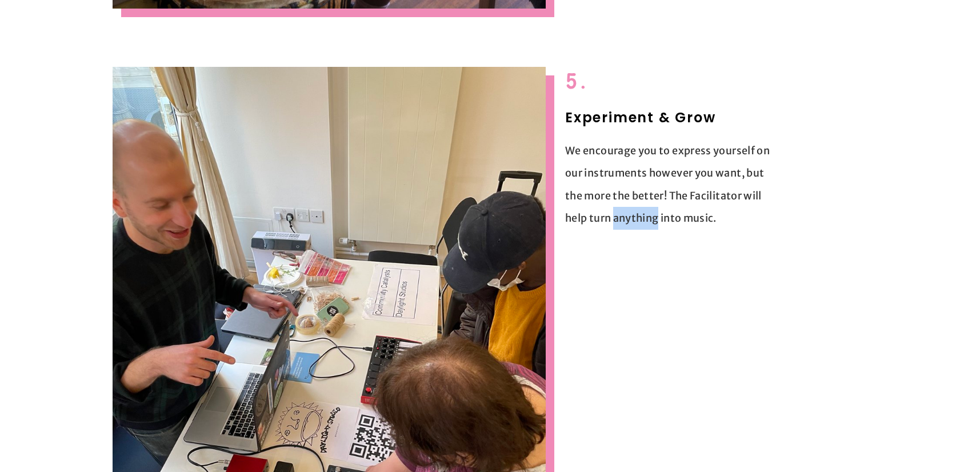
click at [700, 279] on div "5. Experiment & Grow We encourage you to express yourself on our instruments ho…" at bounding box center [479, 355] width 905 height 597
click at [702, 218] on p "We encourage you to express yourself on our instruments however you want, but t…" at bounding box center [668, 184] width 207 height 90
click at [762, 258] on div "5. Experiment & Grow We encourage you to express yourself on our instruments ho…" at bounding box center [479, 355] width 905 height 597
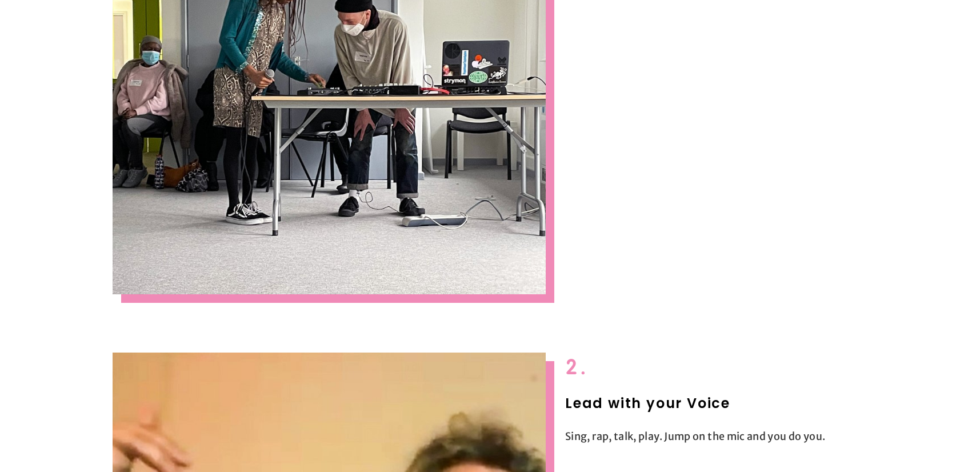
scroll to position [0, 0]
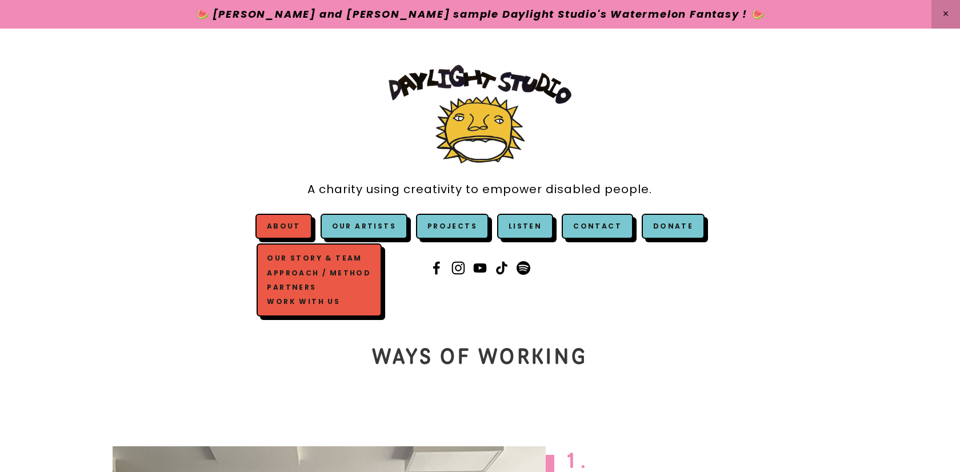
click at [314, 287] on link "Partners" at bounding box center [319, 287] width 109 height 14
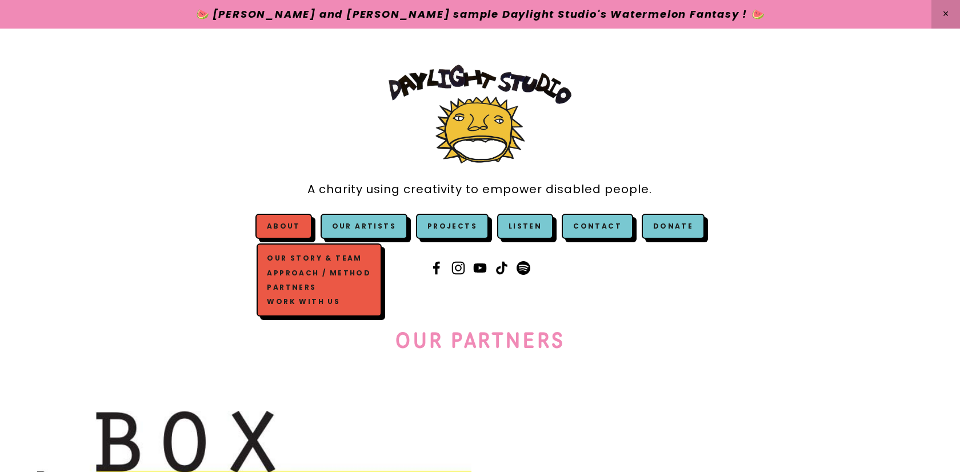
click at [322, 303] on link "Work with us" at bounding box center [319, 301] width 109 height 14
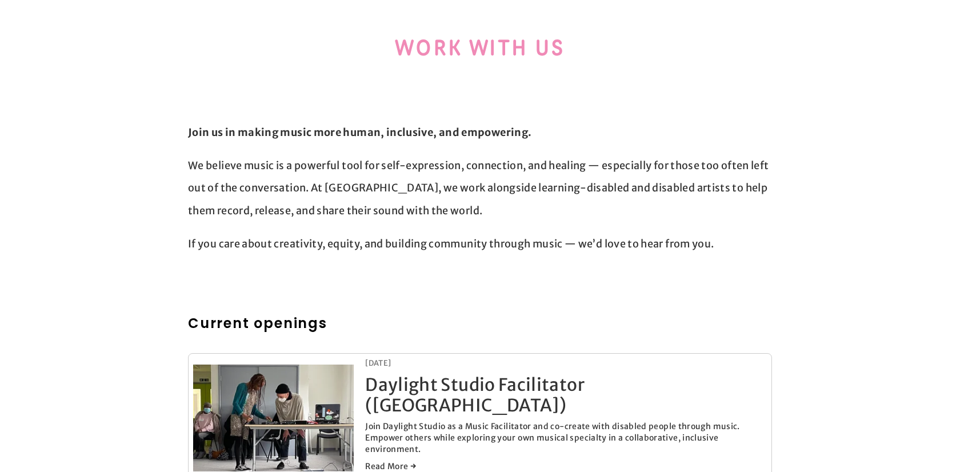
scroll to position [257, 0]
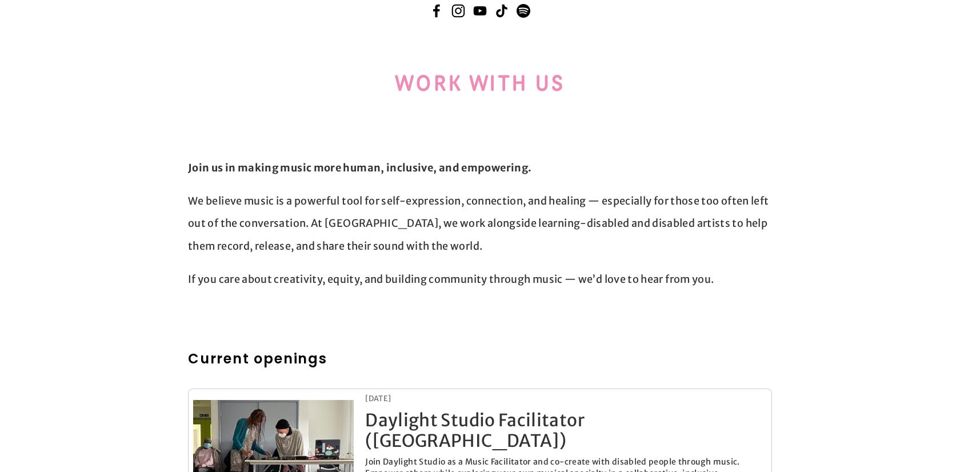
click at [337, 229] on p "We believe music is a powerful tool for self-expression, connection, and healin…" at bounding box center [480, 224] width 584 height 68
click at [445, 262] on div "Join us in making music more human, inclusive, and empowering. We believe music…" at bounding box center [480, 224] width 584 height 134
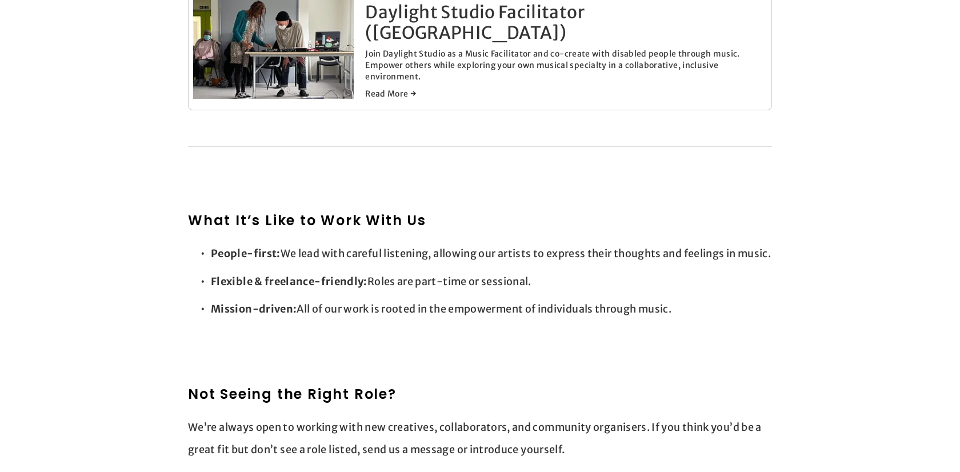
scroll to position [666, 0]
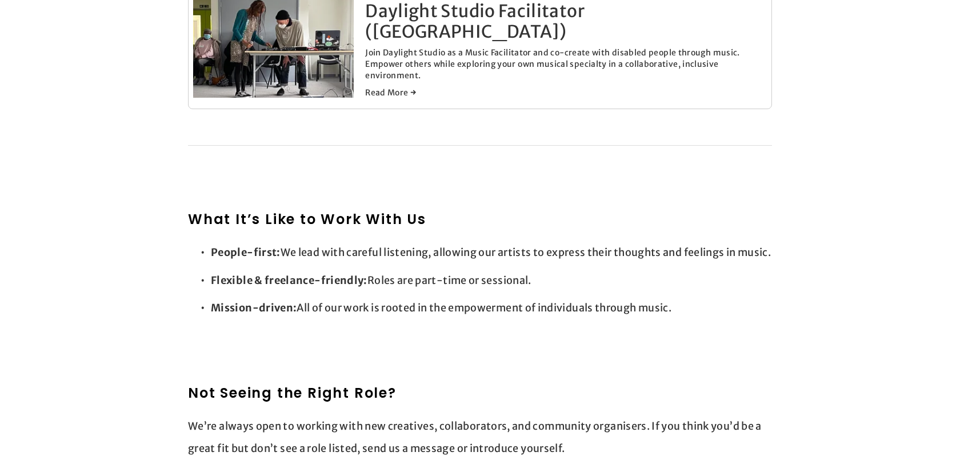
click at [338, 210] on h2 "What It’s Like to Work With Us" at bounding box center [480, 219] width 584 height 21
click at [367, 241] on p "People-first: We lead with careful listening, allowing our artists to express t…" at bounding box center [491, 252] width 561 height 23
click at [423, 281] on p "Flexible & freelance-friendly: Roles are part-time or sessional." at bounding box center [491, 280] width 561 height 23
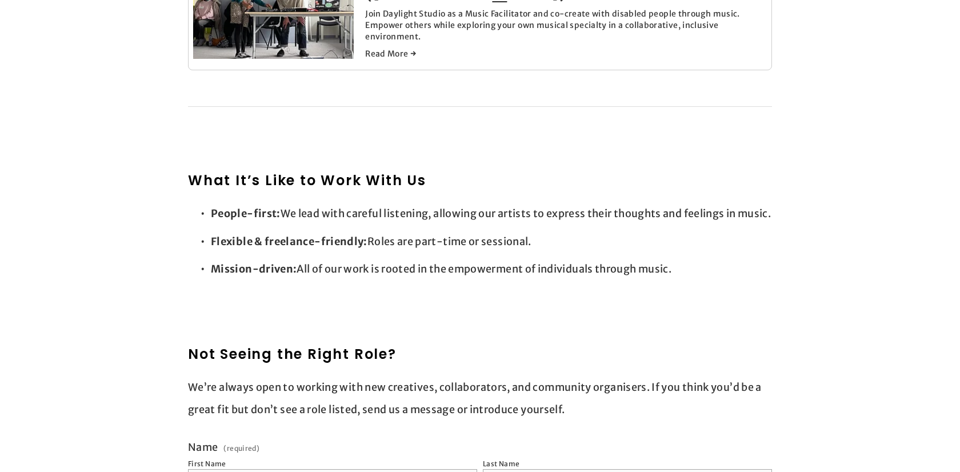
scroll to position [719, 0]
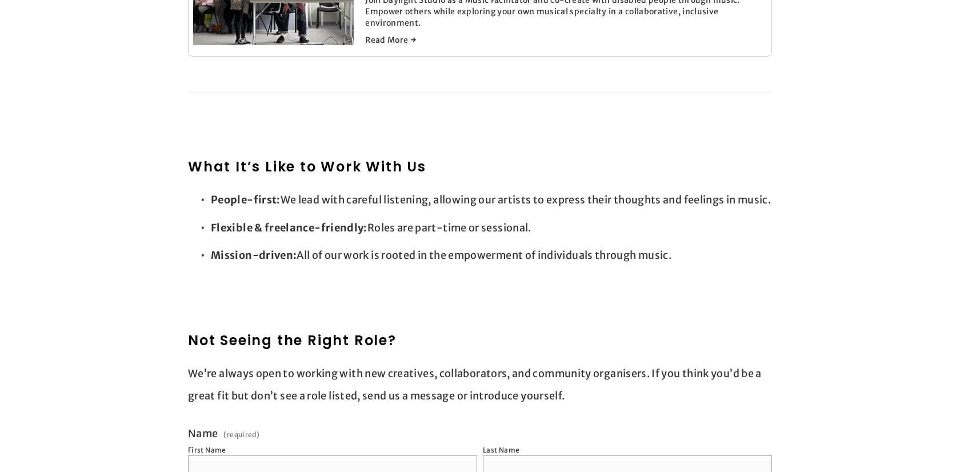
click at [339, 234] on strong "Flexible & freelance-friendly:" at bounding box center [289, 227] width 157 height 13
click at [370, 265] on p "Mission-driven: All of our work is rooted in the empowerment of individuals thr…" at bounding box center [491, 255] width 561 height 23
click at [502, 235] on p "Flexible & freelance-friendly: Roles are part-time or sessional." at bounding box center [491, 228] width 561 height 23
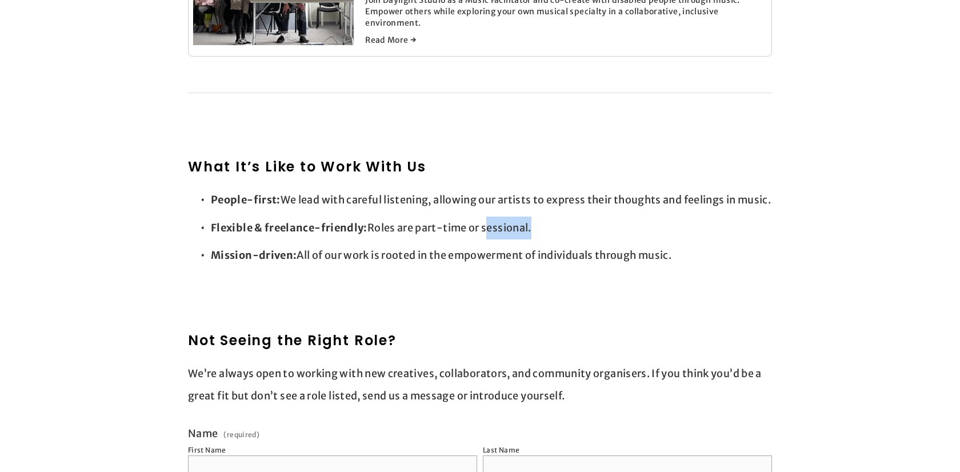
click at [673, 239] on p "Flexible & freelance-friendly: Roles are part-time or sessional." at bounding box center [491, 228] width 561 height 23
click at [360, 266] on p "Mission-driven: All of our work is rooted in the empowerment of individuals thr…" at bounding box center [491, 255] width 561 height 23
click at [430, 307] on div at bounding box center [479, 301] width 603 height 39
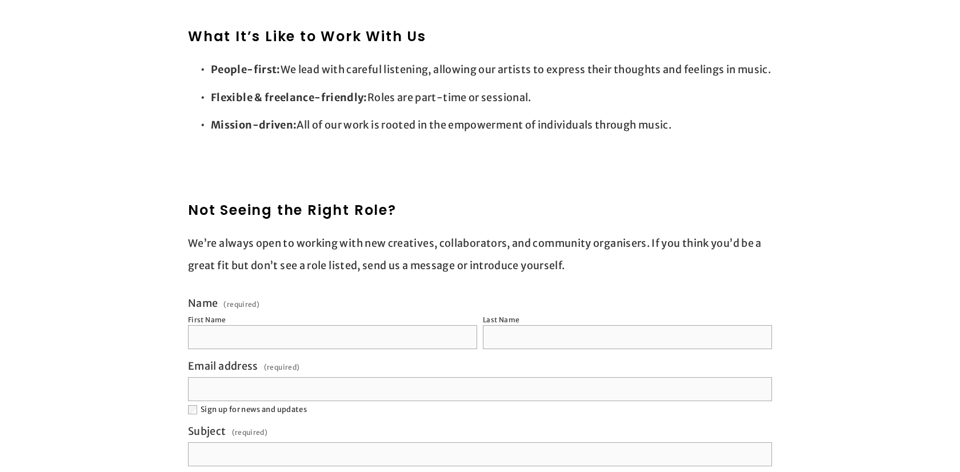
scroll to position [864, 0]
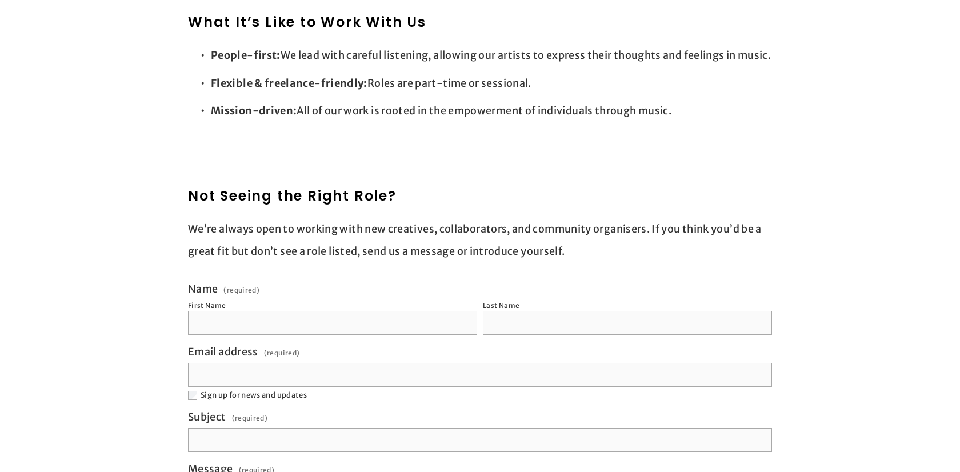
click at [331, 204] on h2 "Not Seeing the Right Role?" at bounding box center [480, 196] width 584 height 21
click at [474, 197] on h2 "Not Seeing the Right Role?" at bounding box center [480, 196] width 584 height 21
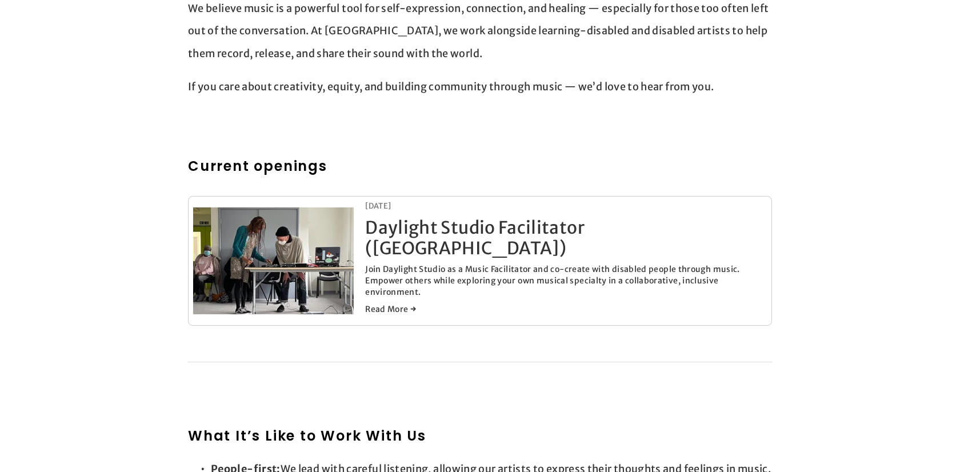
scroll to position [446, 0]
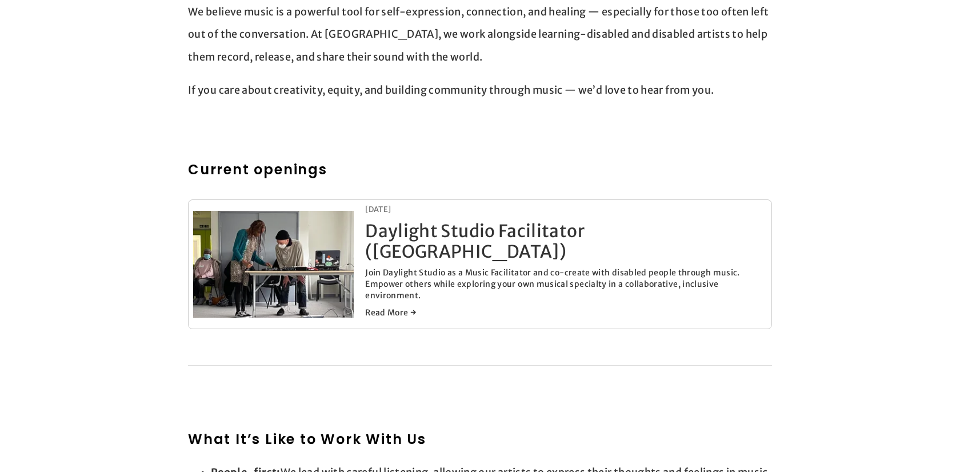
click at [463, 244] on link "Daylight Studio Facilitator (London)" at bounding box center [474, 241] width 219 height 42
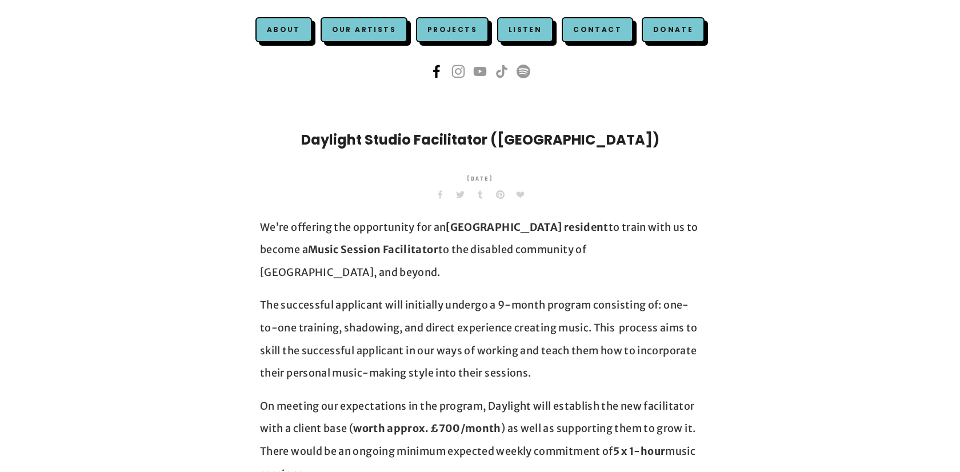
scroll to position [198, 0]
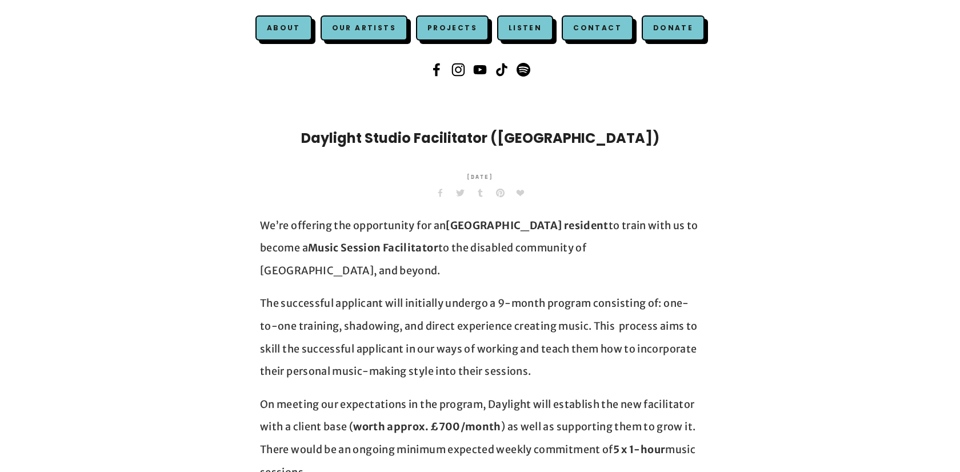
click at [380, 227] on p "We’re offering the opportunity for an [GEOGRAPHIC_DATA] resident to train with …" at bounding box center [480, 248] width 440 height 68
click at [398, 249] on p "We’re offering the opportunity for an [GEOGRAPHIC_DATA] resident to train with …" at bounding box center [480, 248] width 440 height 68
click at [314, 243] on strong "Music Session Facilitator" at bounding box center [373, 247] width 130 height 13
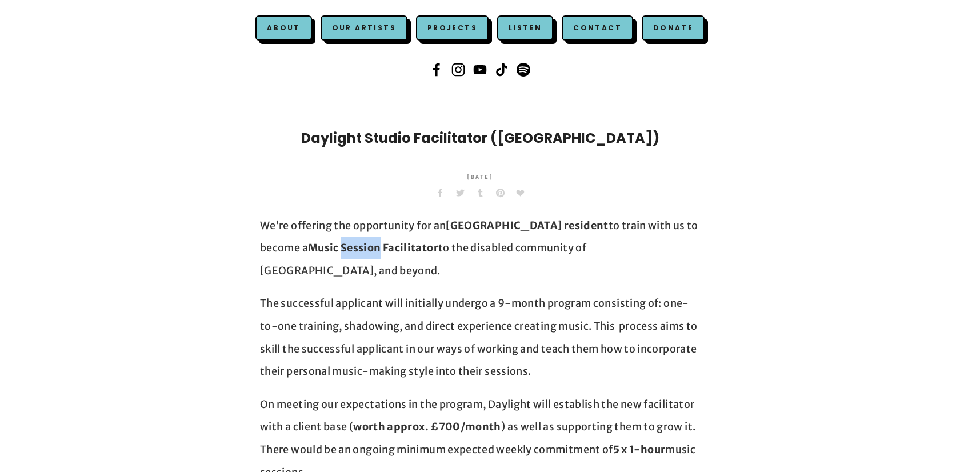
click at [359, 292] on p "The successful applicant will initially undergo a 9-month program consisting of…" at bounding box center [480, 337] width 440 height 90
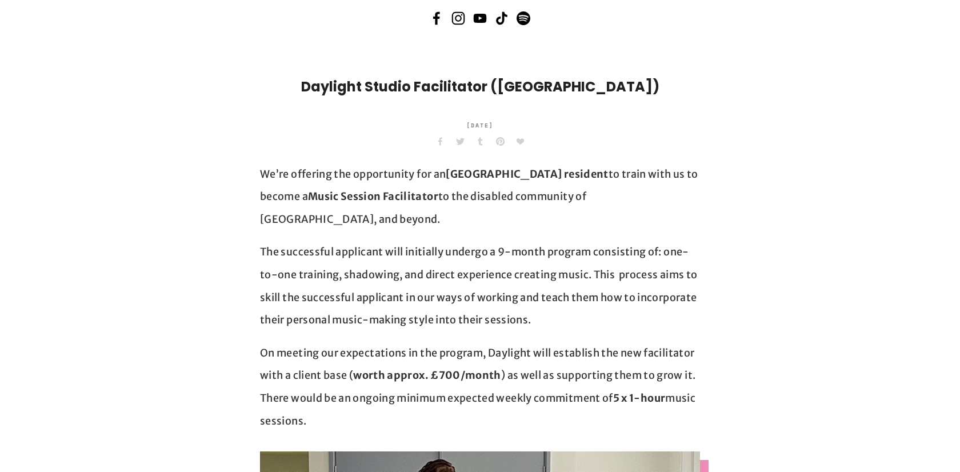
scroll to position [250, 0]
click at [507, 192] on p "We’re offering the opportunity for an [GEOGRAPHIC_DATA] resident to train with …" at bounding box center [480, 196] width 440 height 68
click at [534, 240] on p "The successful applicant will initially undergo a 9-month program consisting of…" at bounding box center [480, 285] width 440 height 90
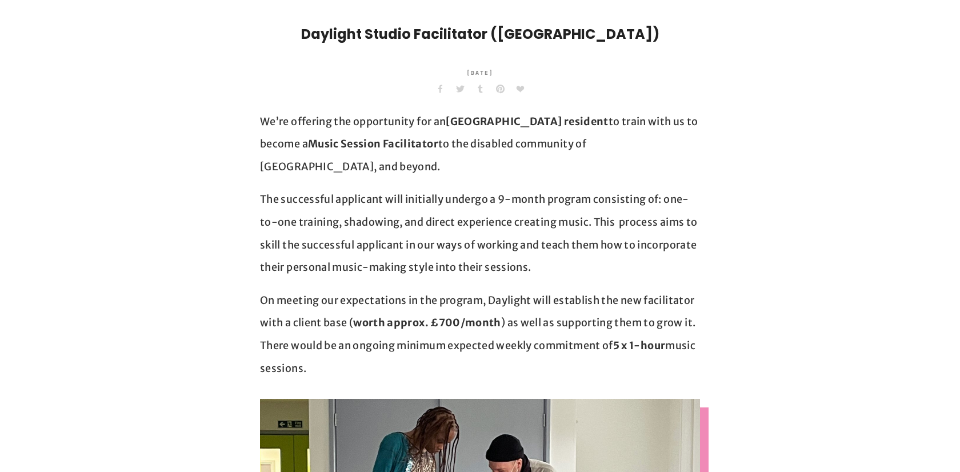
scroll to position [303, 0]
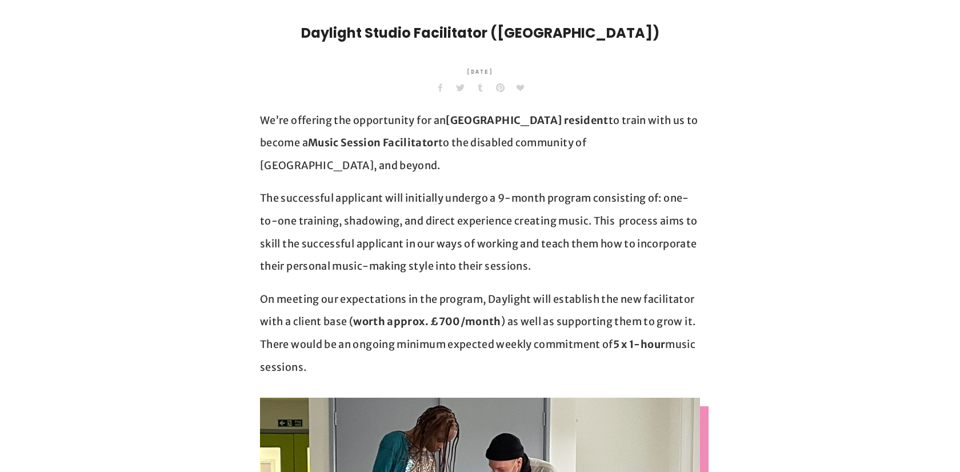
click at [327, 193] on p "The successful applicant will initially undergo a 9-month program consisting of…" at bounding box center [480, 232] width 440 height 90
click at [388, 200] on p "The successful applicant will initially undergo a 9-month program consisting of…" at bounding box center [480, 232] width 440 height 90
click at [478, 241] on p "The successful applicant will initially undergo a 9-month program consisting of…" at bounding box center [480, 232] width 440 height 90
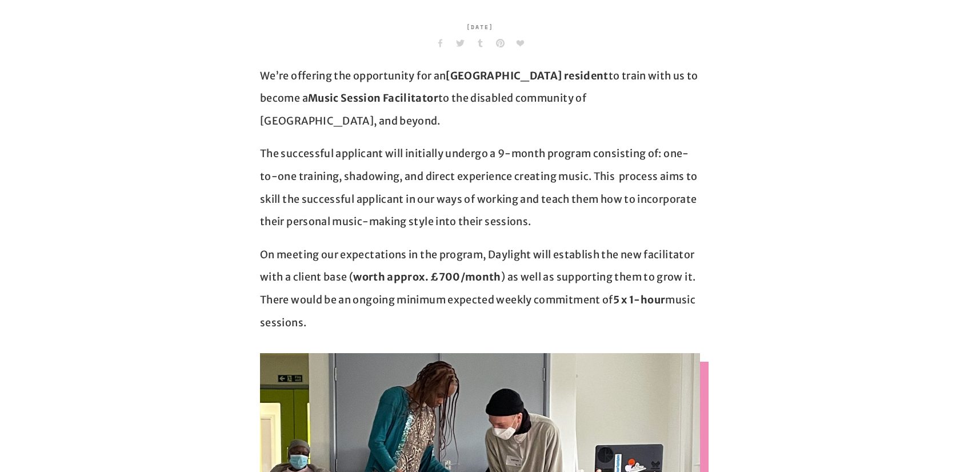
scroll to position [340, 0]
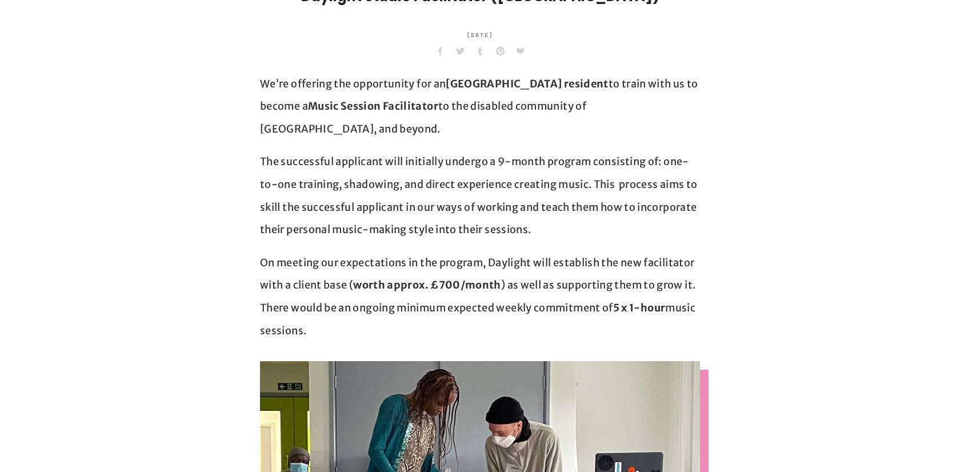
click at [445, 183] on p "The successful applicant will initially undergo a 9-month program consisting of…" at bounding box center [480, 195] width 440 height 90
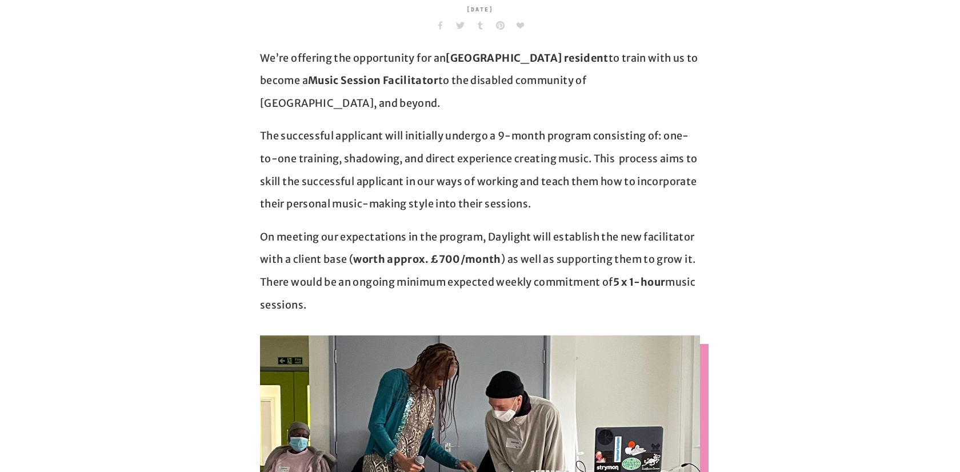
click at [604, 159] on p "The successful applicant will initially undergo a 9-month program consisting of…" at bounding box center [480, 170] width 440 height 90
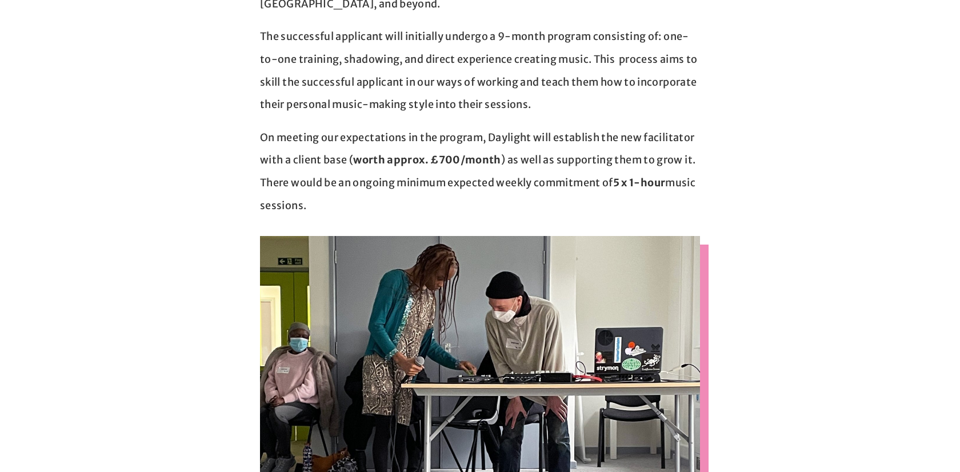
scroll to position [470, 0]
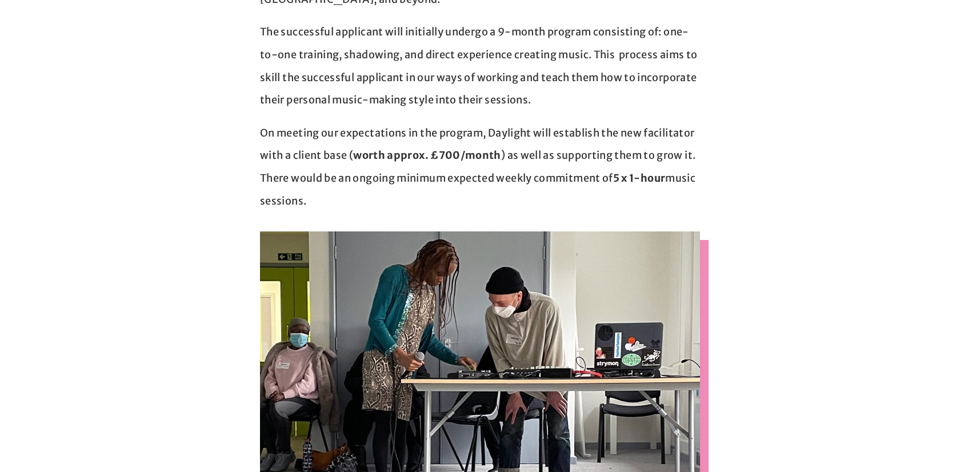
click at [375, 122] on p "On meeting our expectations in the program, Daylight will establish the new fac…" at bounding box center [480, 167] width 440 height 90
click at [586, 162] on p "On meeting our expectations in the program, Daylight will establish the new fac…" at bounding box center [480, 167] width 440 height 90
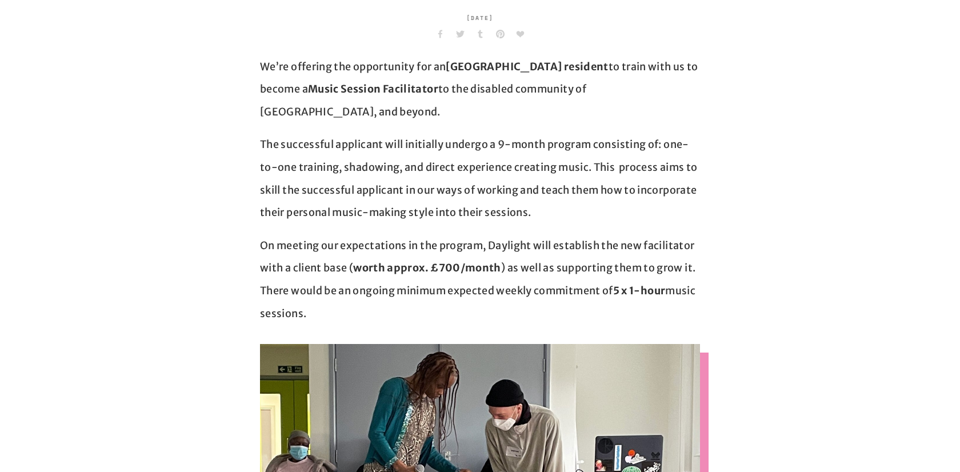
scroll to position [354, 0]
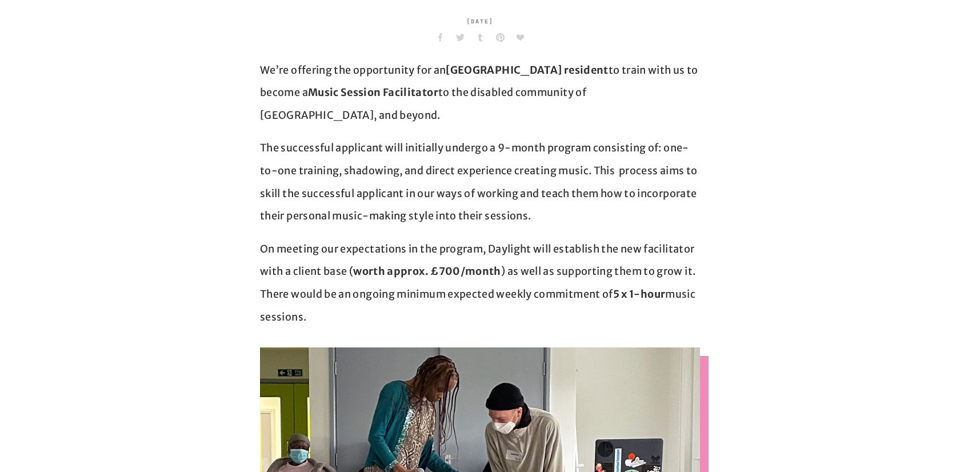
click at [674, 238] on p "On meeting our expectations in the program, Daylight will establish the new fac…" at bounding box center [480, 283] width 440 height 90
click at [685, 255] on p "On meeting our expectations in the program, Daylight will establish the new fac…" at bounding box center [480, 283] width 440 height 90
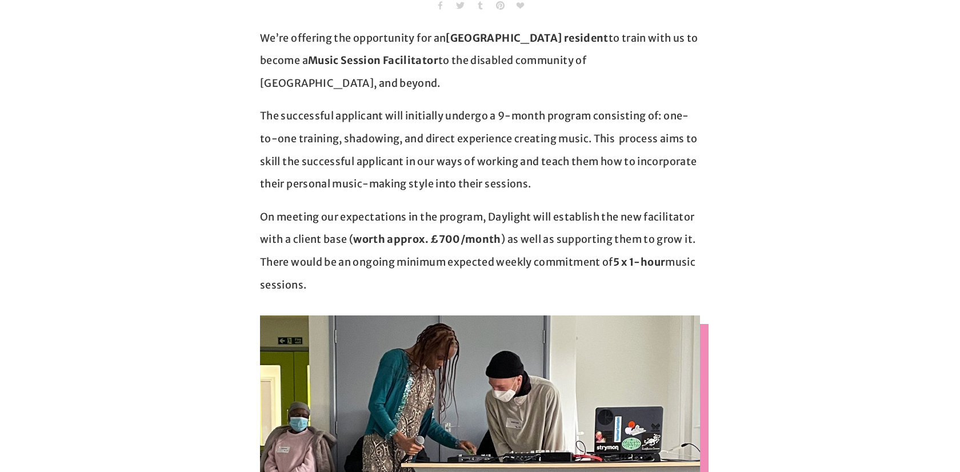
scroll to position [387, 0]
click at [429, 242] on p "On meeting our expectations in the program, Daylight will establish the new fac…" at bounding box center [480, 250] width 440 height 90
click at [543, 245] on p "On meeting our expectations in the program, Daylight will establish the new fac…" at bounding box center [480, 250] width 440 height 90
click at [517, 231] on p "On meeting our expectations in the program, Daylight will establish the new fac…" at bounding box center [480, 250] width 440 height 90
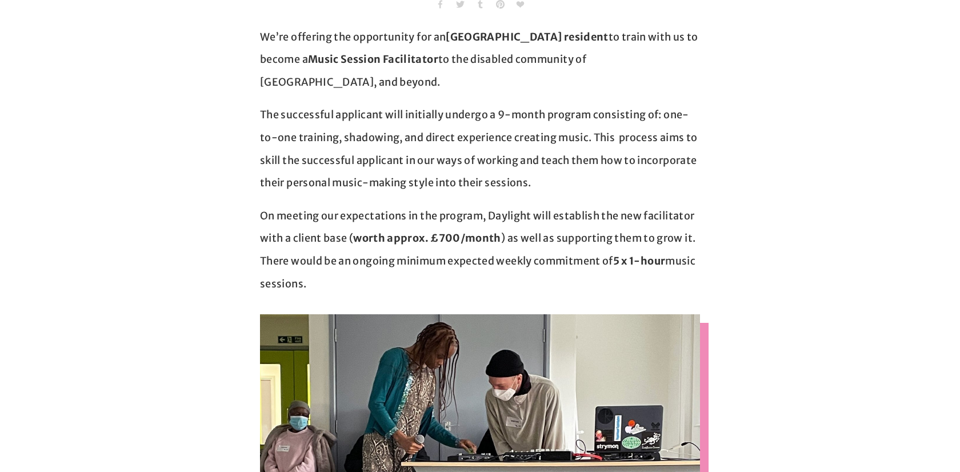
click at [517, 231] on p "On meeting our expectations in the program, Daylight will establish the new fac…" at bounding box center [480, 250] width 440 height 90
click at [579, 233] on p "On meeting our expectations in the program, Daylight will establish the new fac…" at bounding box center [480, 250] width 440 height 90
click at [696, 235] on p "On meeting our expectations in the program, Daylight will establish the new fac…" at bounding box center [480, 250] width 440 height 90
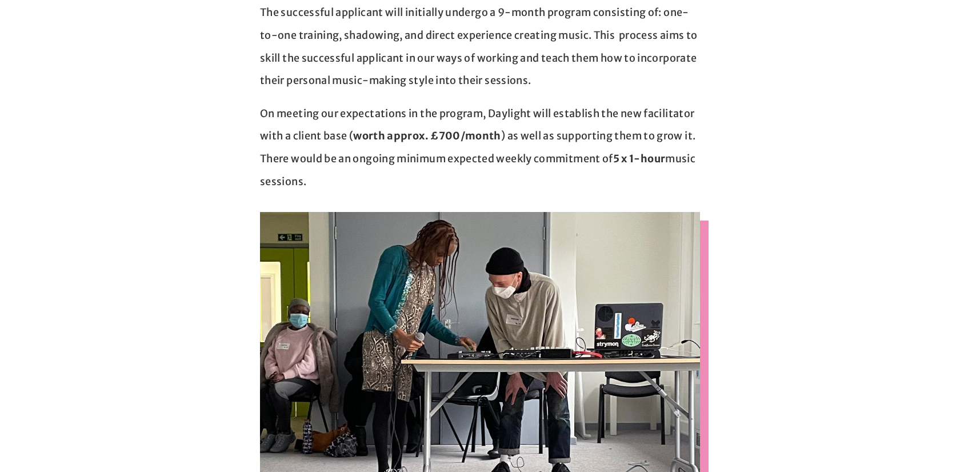
scroll to position [490, 0]
click at [545, 140] on p "On meeting our expectations in the program, Daylight will establish the new fac…" at bounding box center [480, 147] width 440 height 90
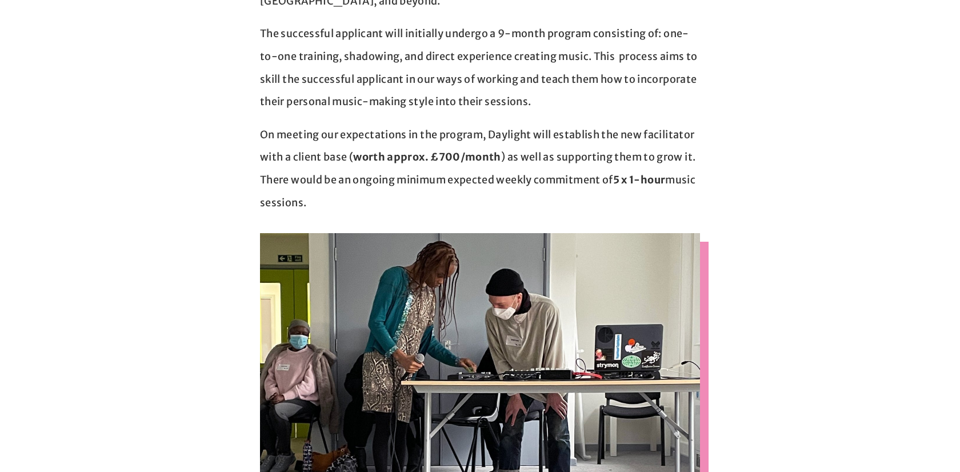
scroll to position [467, 0]
click at [577, 131] on p "On meeting our expectations in the program, Daylight will establish the new fac…" at bounding box center [480, 169] width 440 height 90
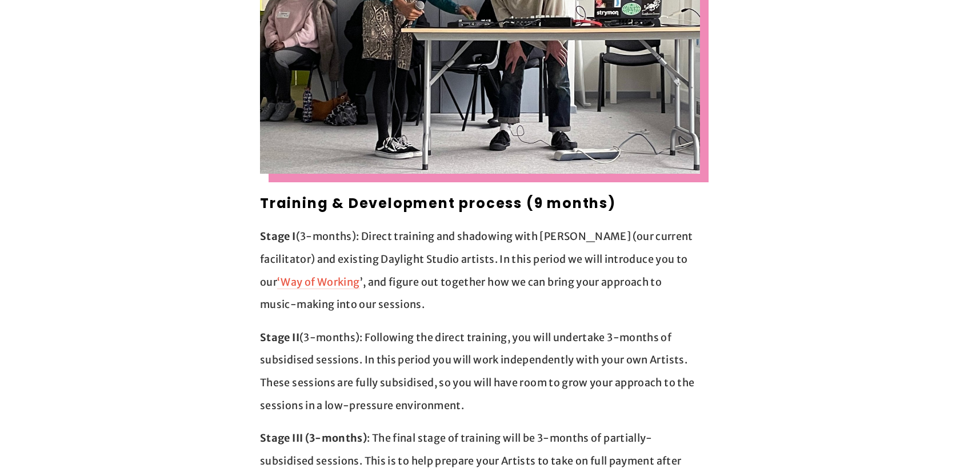
scroll to position [865, 0]
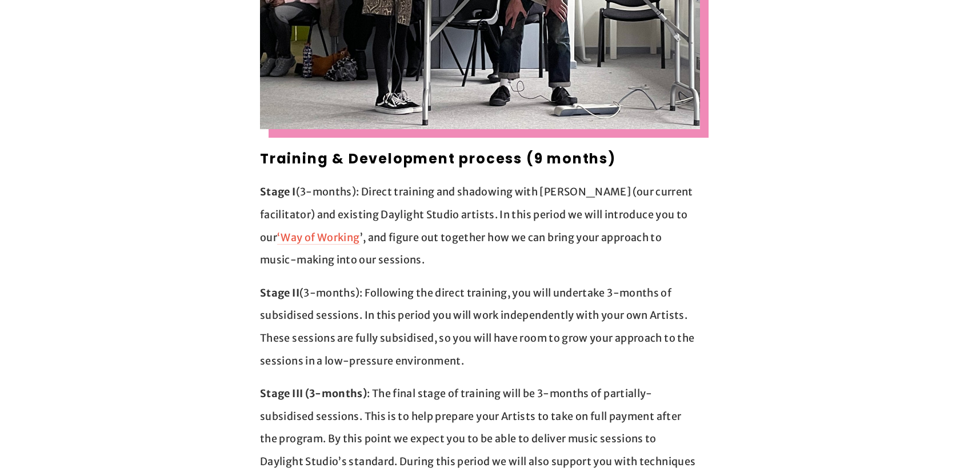
click at [416, 181] on p "Stage I (3-months): Direct training and shadowing with [PERSON_NAME] (our curre…" at bounding box center [480, 226] width 440 height 90
click at [426, 202] on p "Stage I (3-months): Direct training and shadowing with [PERSON_NAME] (our curre…" at bounding box center [480, 226] width 440 height 90
click at [414, 181] on p "Stage I (3-months): Direct training and shadowing with [PERSON_NAME] (our curre…" at bounding box center [480, 226] width 440 height 90
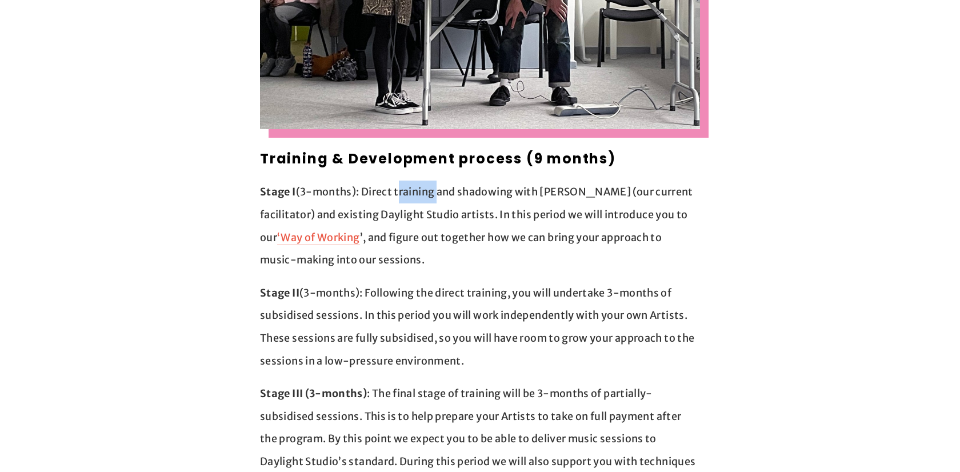
click at [458, 193] on p "Stage I (3-months): Direct training and shadowing with [PERSON_NAME] (our curre…" at bounding box center [480, 226] width 440 height 90
click at [418, 191] on p "Stage I (3-months): Direct training and shadowing with [PERSON_NAME] (our curre…" at bounding box center [480, 226] width 440 height 90
click at [462, 227] on p "Stage I (3-months): Direct training and shadowing with [PERSON_NAME] (our curre…" at bounding box center [480, 226] width 440 height 90
click at [480, 282] on p "Stage II (3-months): Following the direct training, you will undertake 3-months…" at bounding box center [480, 327] width 440 height 90
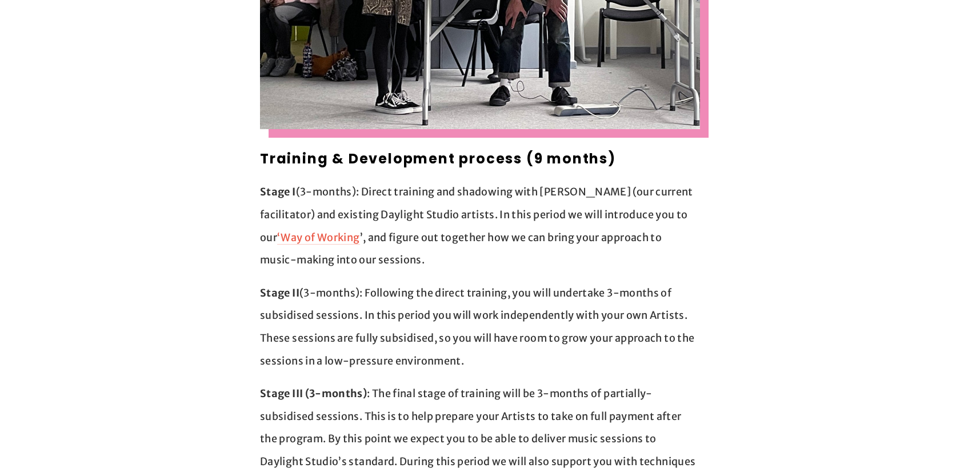
click at [480, 282] on p "Stage II (3-months): Following the direct training, you will undertake 3-months…" at bounding box center [480, 327] width 440 height 90
click at [519, 334] on p "Stage II (3-months): Following the direct training, you will undertake 3-months…" at bounding box center [480, 327] width 440 height 90
click at [495, 333] on p "Stage II (3-months): Following the direct training, you will undertake 3-months…" at bounding box center [480, 327] width 440 height 90
click at [409, 282] on p "Stage II (3-months): Following the direct training, you will undertake 3-months…" at bounding box center [480, 327] width 440 height 90
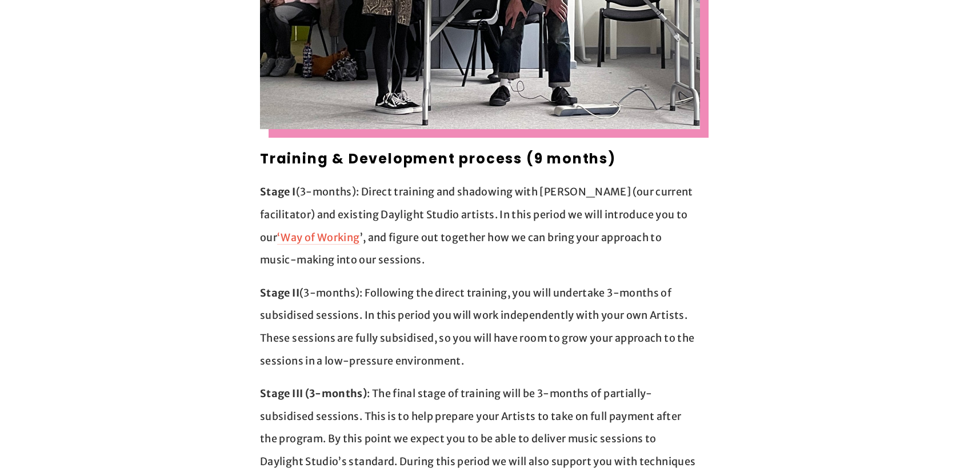
click at [409, 282] on p "Stage II (3-months): Following the direct training, you will undertake 3-months…" at bounding box center [480, 327] width 440 height 90
click at [469, 299] on p "Stage II (3-months): Following the direct training, you will undertake 3-months…" at bounding box center [480, 327] width 440 height 90
click at [479, 312] on p "Stage II (3-months): Following the direct training, you will undertake 3-months…" at bounding box center [480, 327] width 440 height 90
click at [422, 289] on p "Stage II (3-months): Following the direct training, you will undertake 3-months…" at bounding box center [480, 327] width 440 height 90
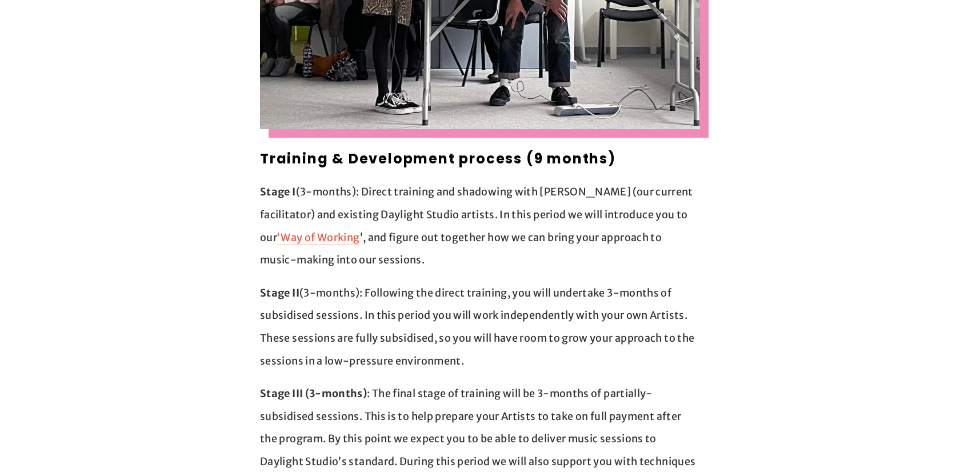
click at [422, 289] on p "Stage II (3-months): Following the direct training, you will undertake 3-months…" at bounding box center [480, 327] width 440 height 90
click at [434, 317] on p "Stage II (3-months): Following the direct training, you will undertake 3-months…" at bounding box center [480, 327] width 440 height 90
click at [422, 339] on p "Stage II (3-months): Following the direct training, you will undertake 3-months…" at bounding box center [480, 327] width 440 height 90
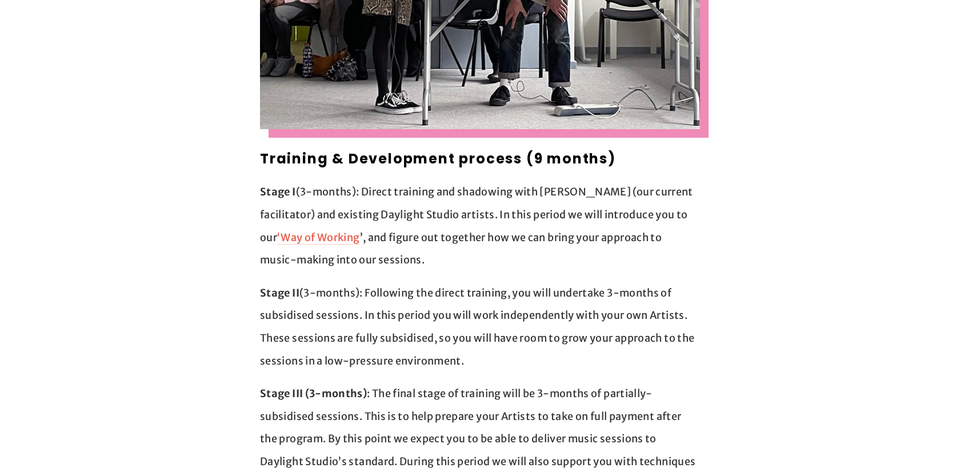
click at [422, 339] on p "Stage II (3-months): Following the direct training, you will undertake 3-months…" at bounding box center [480, 327] width 440 height 90
click at [439, 335] on p "Stage II (3-months): Following the direct training, you will undertake 3-months…" at bounding box center [480, 327] width 440 height 90
click at [505, 335] on p "Stage II (3-months): Following the direct training, you will undertake 3-months…" at bounding box center [480, 327] width 440 height 90
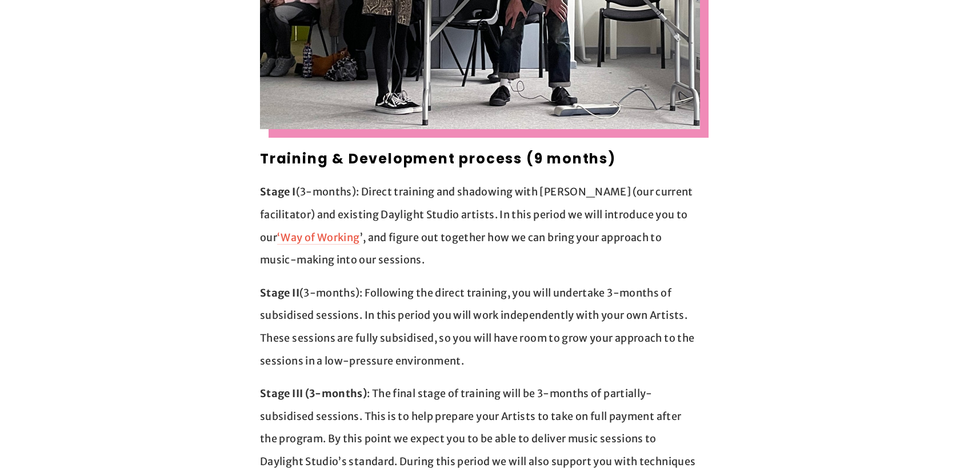
click at [413, 341] on p "Stage II (3-months): Following the direct training, you will undertake 3-months…" at bounding box center [480, 327] width 440 height 90
click at [521, 340] on p "Stage II (3-months): Following the direct training, you will undertake 3-months…" at bounding box center [480, 327] width 440 height 90
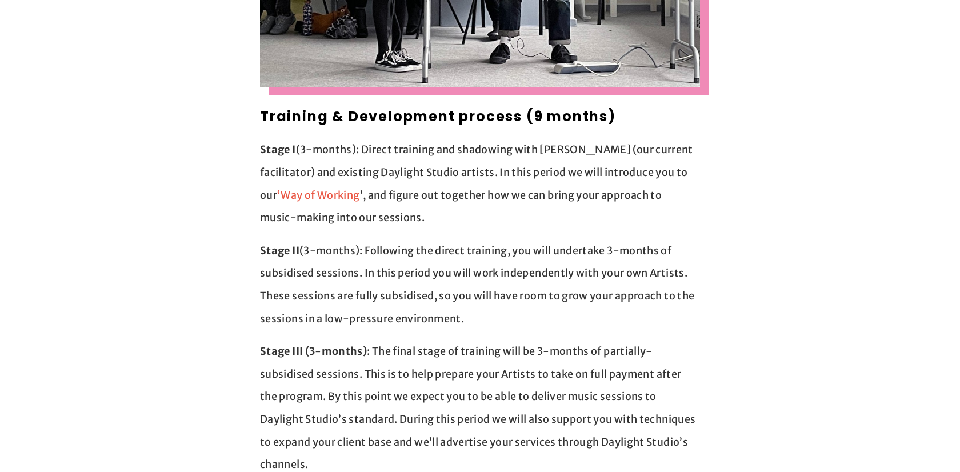
scroll to position [900, 0]
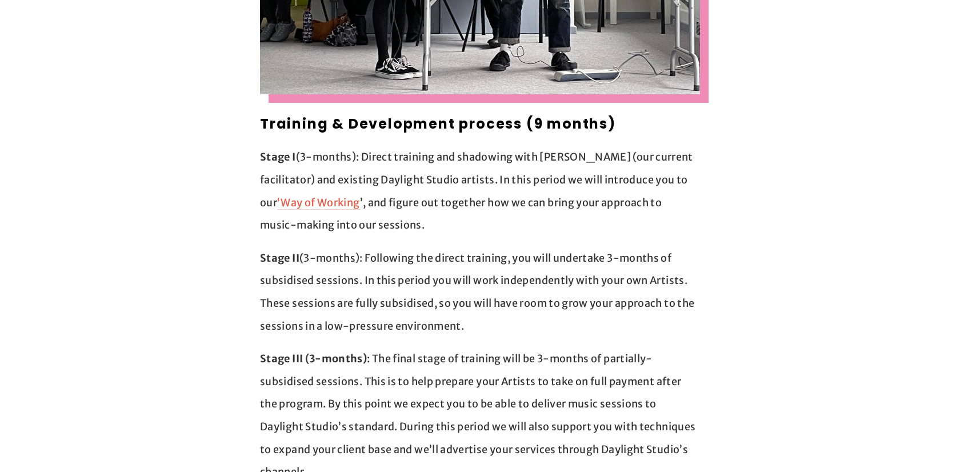
click at [486, 347] on p "Stage III (3-months) : The final stage of training will be 3-months of partiall…" at bounding box center [480, 415] width 440 height 136
click at [494, 350] on p "Stage III (3-months) : The final stage of training will be 3-months of partiall…" at bounding box center [480, 415] width 440 height 136
click at [504, 387] on p "Stage III (3-months) : The final stage of training will be 3-months of partiall…" at bounding box center [480, 415] width 440 height 136
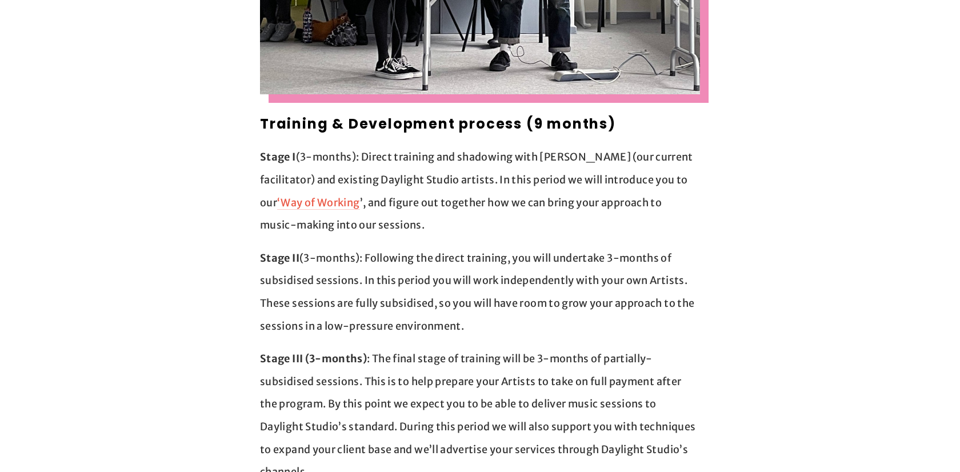
click at [456, 357] on p "Stage III (3-months) : The final stage of training will be 3-months of partiall…" at bounding box center [480, 415] width 440 height 136
click at [488, 390] on p "Stage III (3-months) : The final stage of training will be 3-months of partiall…" at bounding box center [480, 415] width 440 height 136
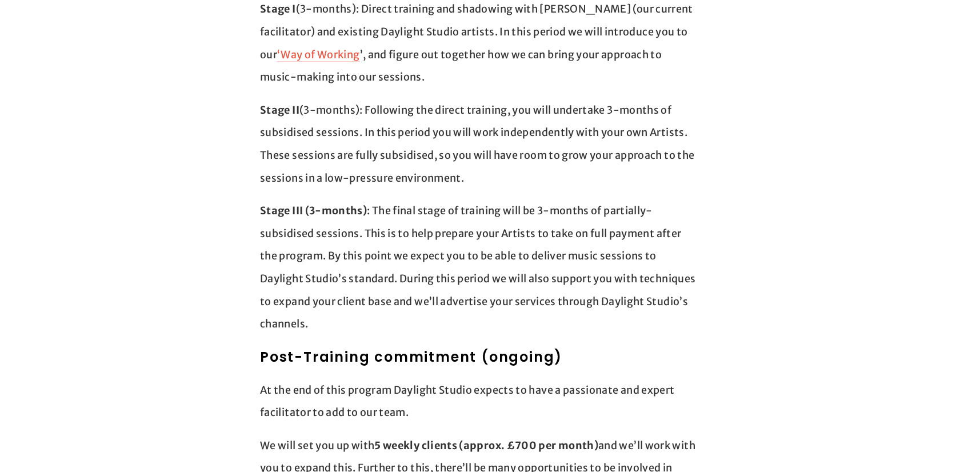
click at [468, 211] on p "Stage III (3-months) : The final stage of training will be 3-months of partiall…" at bounding box center [480, 267] width 440 height 136
click at [486, 230] on p "Stage III (3-months) : The final stage of training will be 3-months of partiall…" at bounding box center [480, 267] width 440 height 136
click at [496, 251] on p "Stage III (3-months) : The final stage of training will be 3-months of partiall…" at bounding box center [480, 267] width 440 height 136
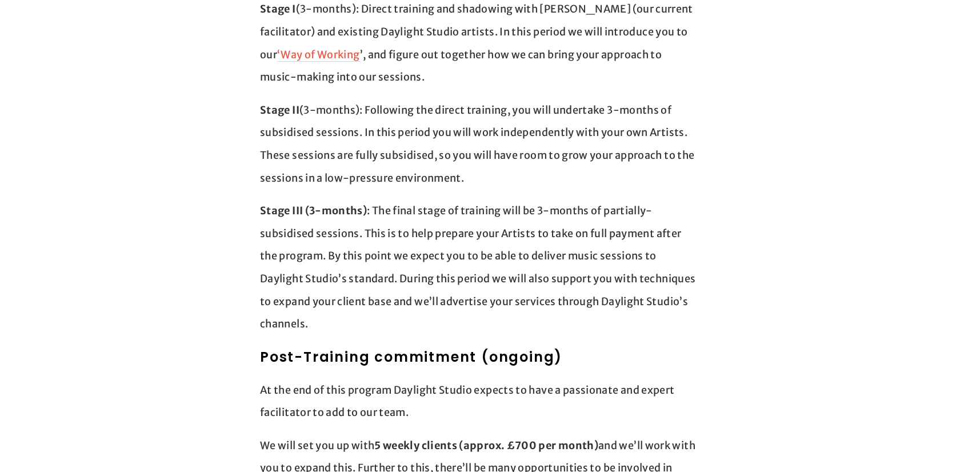
click at [414, 231] on p "Stage III (3-months) : The final stage of training will be 3-months of partiall…" at bounding box center [480, 267] width 440 height 136
click at [451, 262] on p "Stage III (3-months) : The final stage of training will be 3-months of partiall…" at bounding box center [480, 267] width 440 height 136
click at [488, 301] on p "Stage III (3-months) : The final stage of training will be 3-months of partiall…" at bounding box center [480, 267] width 440 height 136
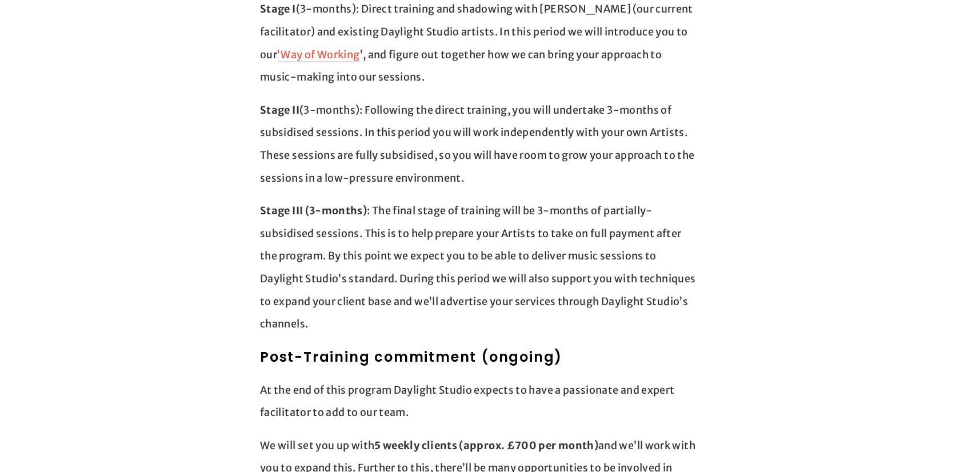
click at [427, 255] on p "Stage III (3-months) : The final stage of training will be 3-months of partiall…" at bounding box center [480, 267] width 440 height 136
click at [471, 281] on p "Stage III (3-months) : The final stage of training will be 3-months of partiall…" at bounding box center [480, 267] width 440 height 136
click at [506, 295] on p "Stage III (3-months) : The final stage of training will be 3-months of partiall…" at bounding box center [480, 267] width 440 height 136
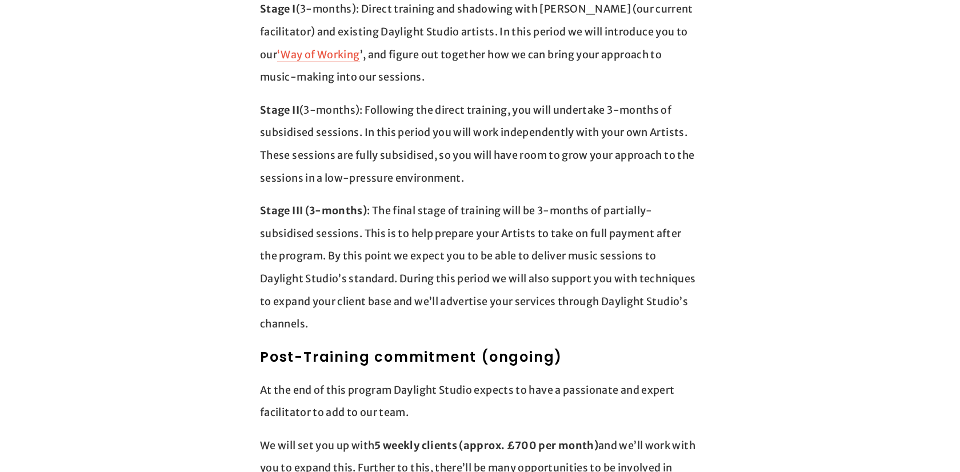
click at [460, 279] on p "Stage III (3-months) : The final stage of training will be 3-months of partiall…" at bounding box center [480, 267] width 440 height 136
click at [477, 294] on p "Stage III (3-months) : The final stage of training will be 3-months of partiall…" at bounding box center [480, 267] width 440 height 136
click at [467, 281] on p "Stage III (3-months) : The final stage of training will be 3-months of partiall…" at bounding box center [480, 267] width 440 height 136
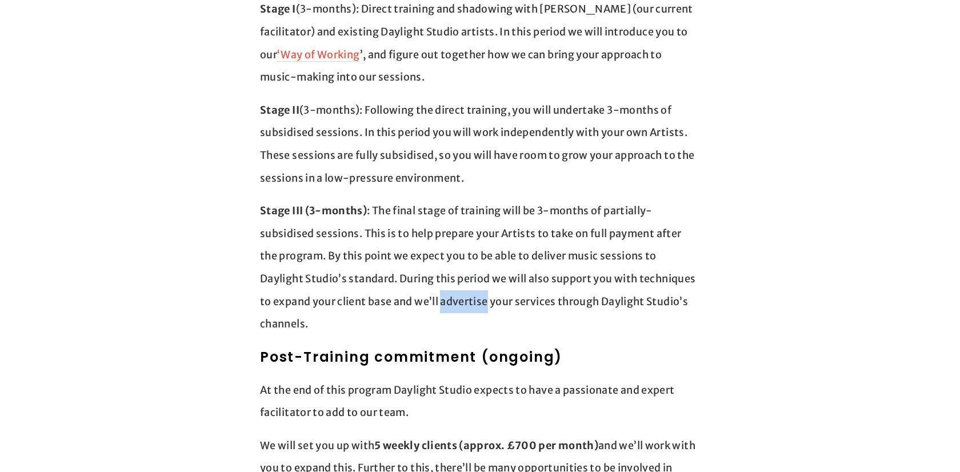
click at [637, 347] on h2 "Post-Training commitment (ongoing)" at bounding box center [480, 357] width 440 height 21
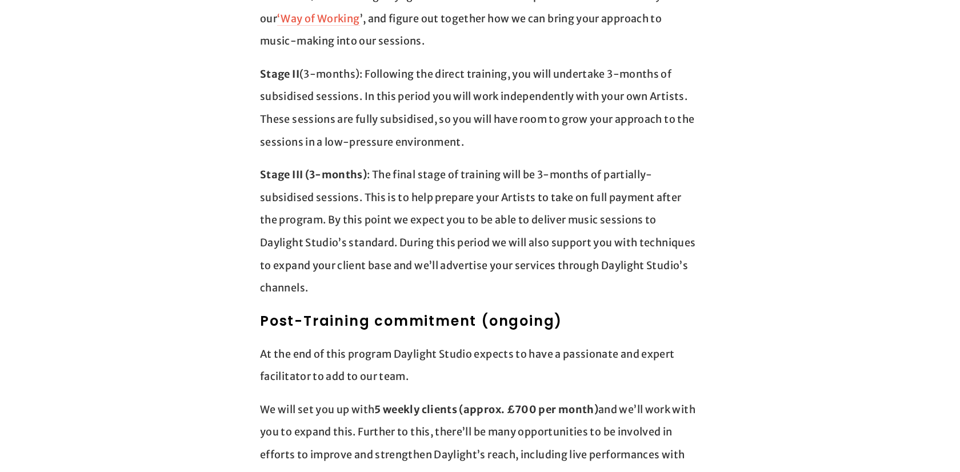
scroll to position [1085, 0]
click at [495, 248] on p "Stage III (3-months) : The final stage of training will be 3-months of partiall…" at bounding box center [480, 231] width 440 height 136
click at [544, 285] on div "Training & Development process (9 months) Stage I (3-months): Direct training a…" at bounding box center [480, 404] width 440 height 951
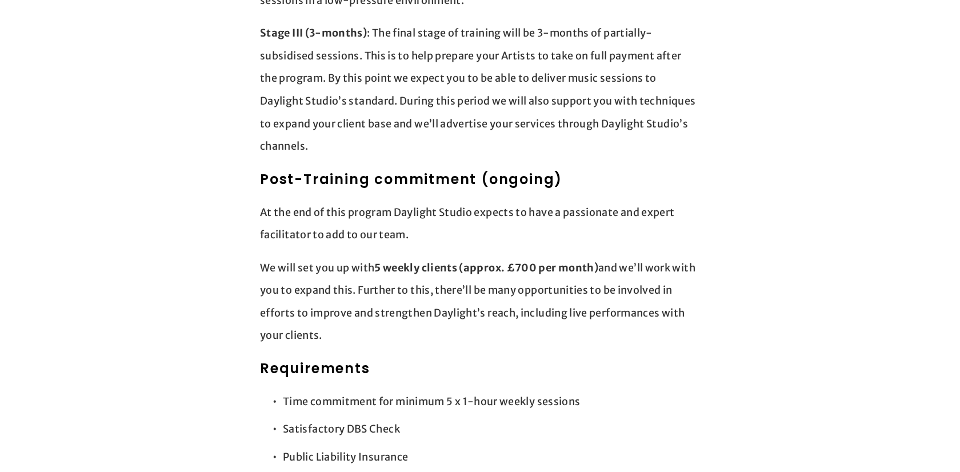
scroll to position [1229, 0]
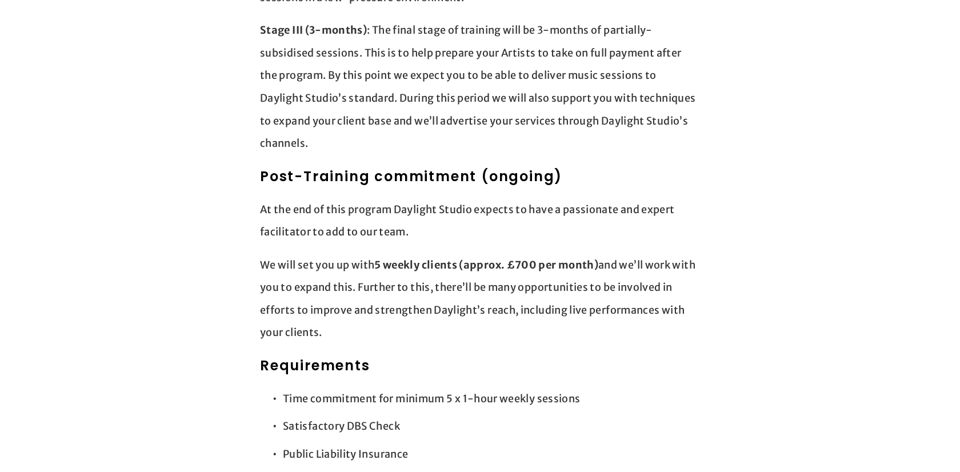
click at [410, 166] on h2 "Post-Training commitment (ongoing)" at bounding box center [480, 176] width 440 height 21
click at [442, 199] on p "At the end of this program Daylight Studio expects to have a passionate and exp…" at bounding box center [480, 220] width 440 height 45
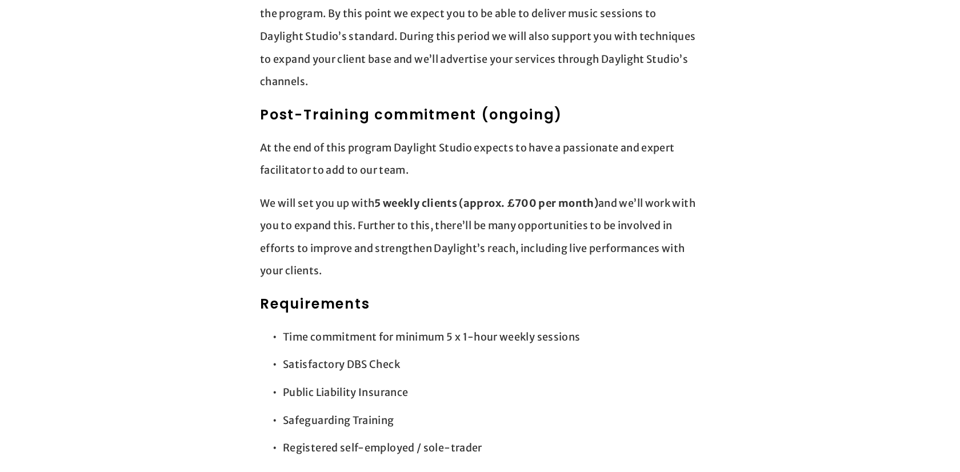
scroll to position [1303, 0]
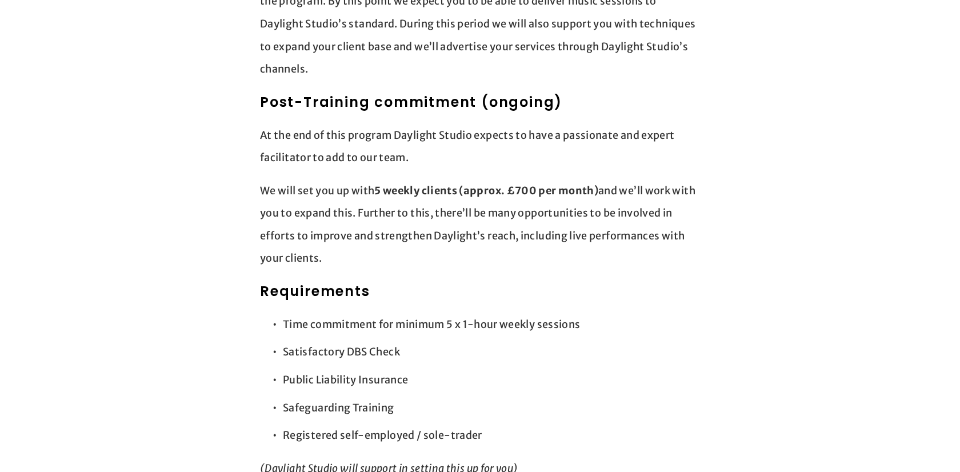
click at [440, 184] on strong "5 weekly clients (approx. £700 per month)" at bounding box center [486, 190] width 224 height 13
click at [454, 199] on p "We will set you up with 5 weekly clients (approx. £700 per month) and we’ll wor…" at bounding box center [480, 224] width 440 height 90
click at [482, 227] on p "We will set you up with 5 weekly clients (approx. £700 per month) and we’ll wor…" at bounding box center [480, 224] width 440 height 90
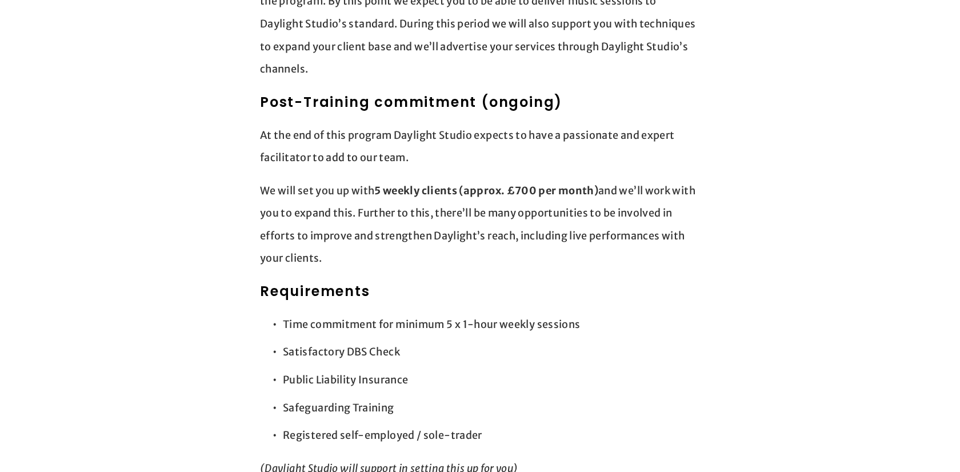
click at [421, 124] on p "At the end of this program Daylight Studio expects to have a passionate and exp…" at bounding box center [480, 146] width 440 height 45
click at [485, 184] on strong "5 weekly clients (approx. £700 per month)" at bounding box center [486, 190] width 224 height 13
click at [414, 184] on strong "5 weekly clients (approx. £700 per month)" at bounding box center [486, 190] width 224 height 13
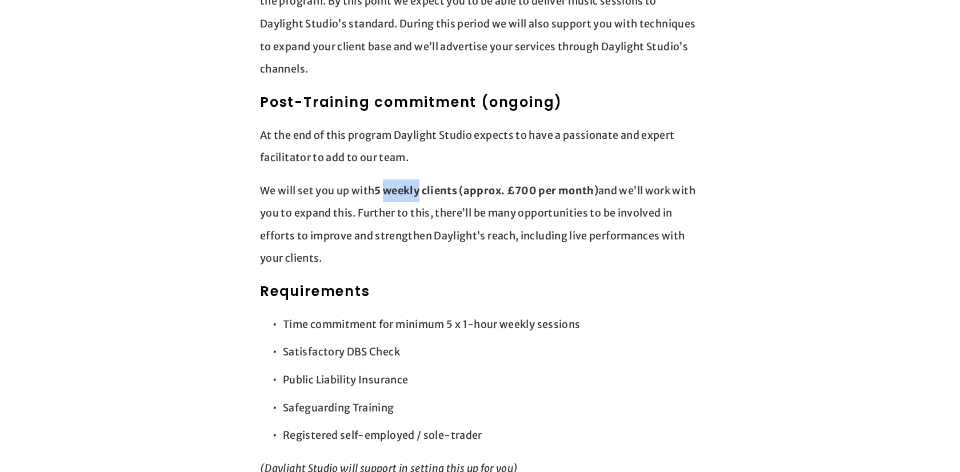
click at [437, 218] on p "We will set you up with 5 weekly clients (approx. £700 per month) and we’ll wor…" at bounding box center [480, 224] width 440 height 90
click at [405, 217] on p "We will set you up with 5 weekly clients (approx. £700 per month) and we’ll wor…" at bounding box center [480, 224] width 440 height 90
click at [450, 241] on p "We will set you up with 5 weekly clients (approx. £700 per month) and we’ll wor…" at bounding box center [480, 224] width 440 height 90
click at [448, 184] on strong "5 weekly clients (approx. £700 per month)" at bounding box center [486, 190] width 224 height 13
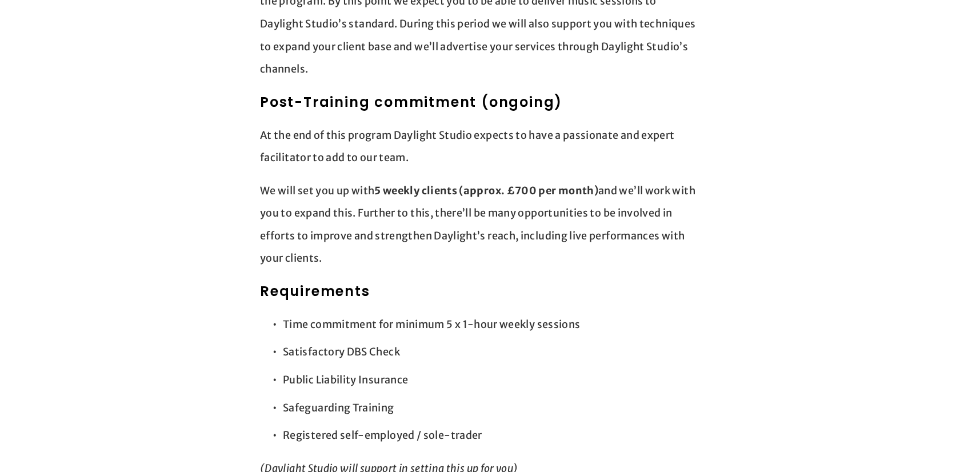
click at [448, 184] on strong "5 weekly clients (approx. £700 per month)" at bounding box center [486, 190] width 224 height 13
click at [478, 228] on p "We will set you up with 5 weekly clients (approx. £700 per month) and we’ll wor…" at bounding box center [480, 224] width 440 height 90
click at [369, 190] on p "We will set you up with 5 weekly clients (approx. £700 per month) and we’ll wor…" at bounding box center [480, 224] width 440 height 90
click at [390, 214] on p "We will set you up with 5 weekly clients (approx. £700 per month) and we’ll wor…" at bounding box center [480, 224] width 440 height 90
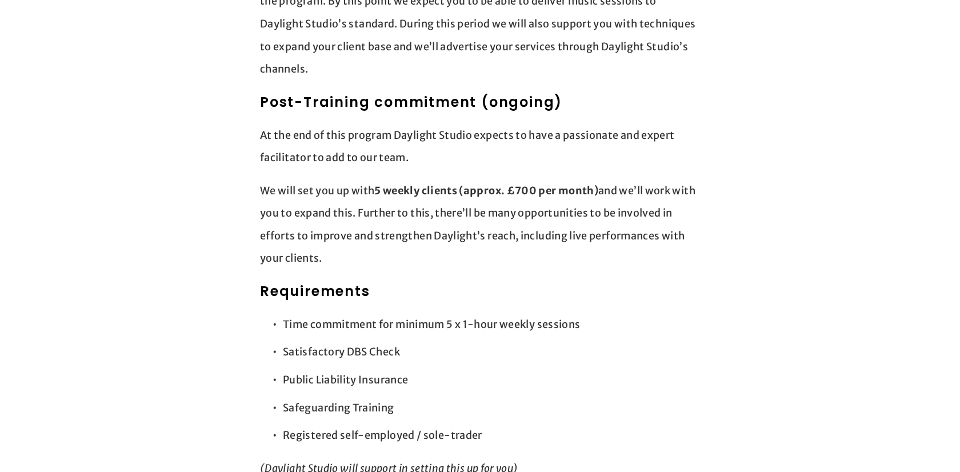
click at [390, 214] on p "We will set you up with 5 weekly clients (approx. £700 per month) and we’ll wor…" at bounding box center [480, 224] width 440 height 90
click at [425, 241] on p "We will set you up with 5 weekly clients (approx. £700 per month) and we’ll wor…" at bounding box center [480, 224] width 440 height 90
click at [412, 214] on p "We will set you up with 5 weekly clients (approx. £700 per month) and we’ll wor…" at bounding box center [480, 224] width 440 height 90
click at [466, 238] on p "We will set you up with 5 weekly clients (approx. £700 per month) and we’ll wor…" at bounding box center [480, 224] width 440 height 90
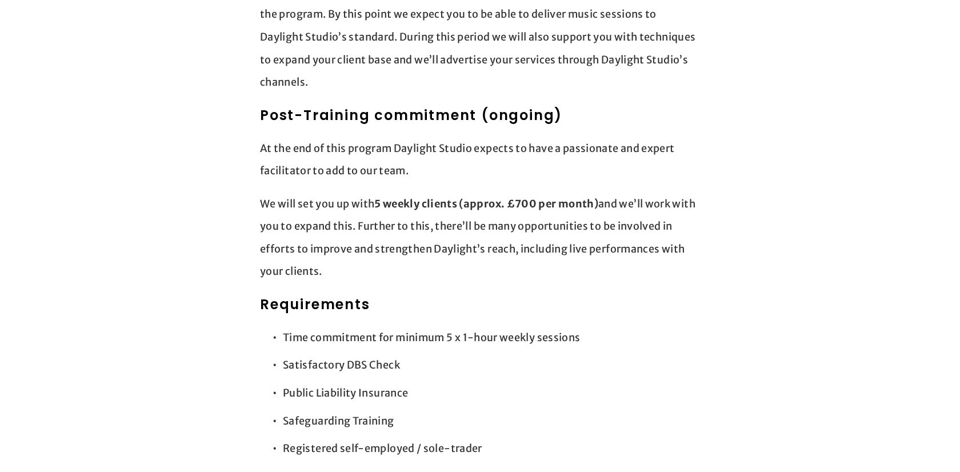
scroll to position [1286, 0]
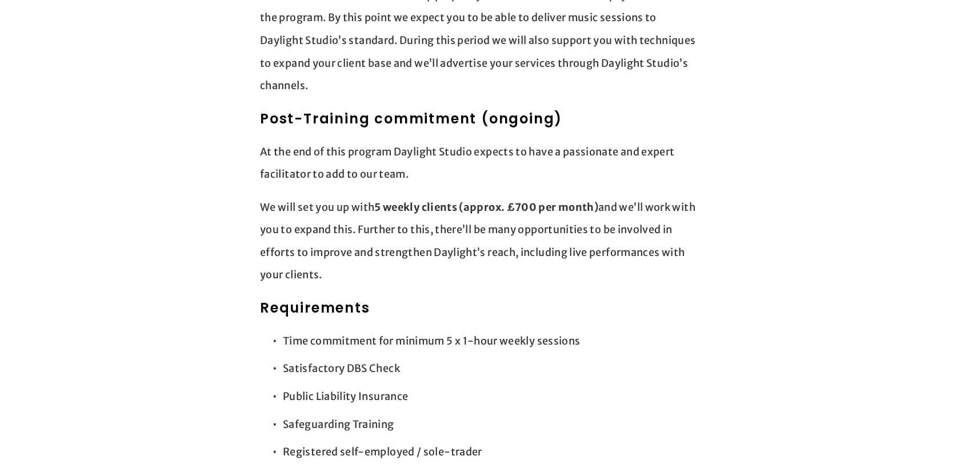
click at [435, 201] on strong "5 weekly clients (approx. £700 per month)" at bounding box center [486, 207] width 224 height 13
click at [455, 222] on p "We will set you up with 5 weekly clients (approx. £700 per month) and we’ll wor…" at bounding box center [480, 241] width 440 height 90
click at [526, 298] on h2 "Requirements" at bounding box center [480, 308] width 440 height 21
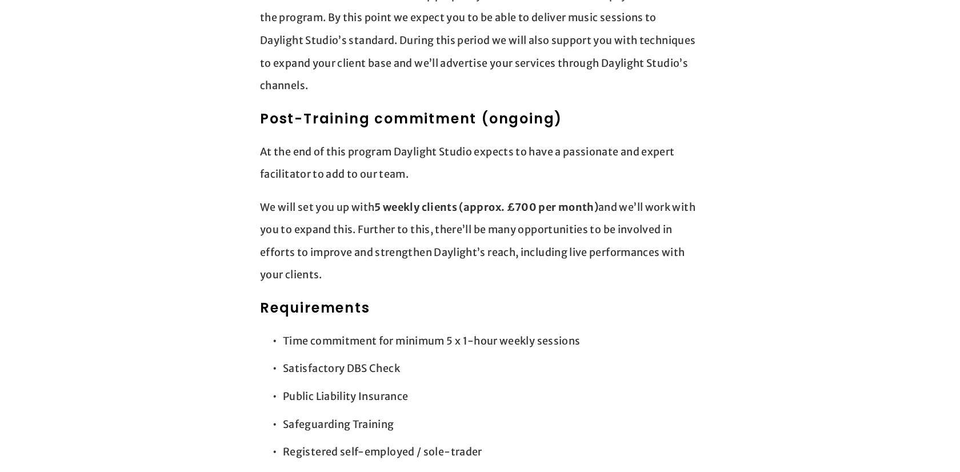
drag, startPoint x: 551, startPoint y: 298, endPoint x: 553, endPoint y: 331, distance: 33.8
click at [551, 299] on div "Training & Development process (9 months) Stage I (3-months): Direct training a…" at bounding box center [480, 202] width 440 height 951
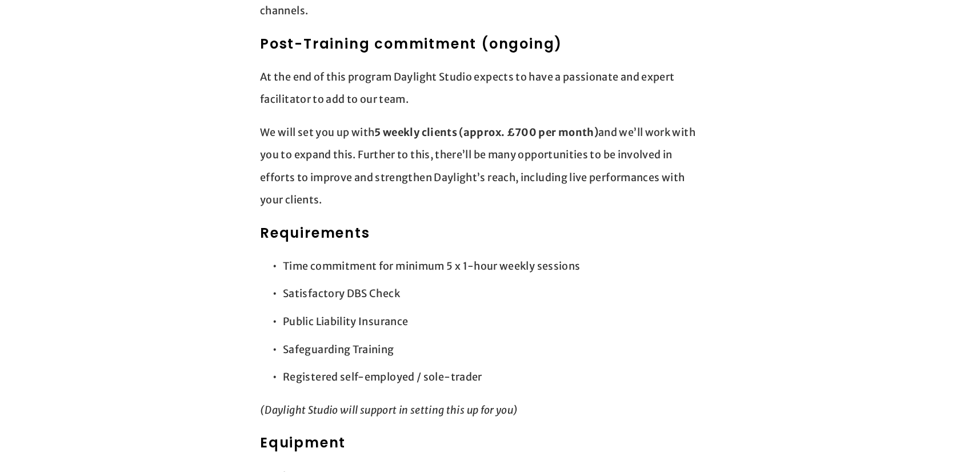
scroll to position [1368, 0]
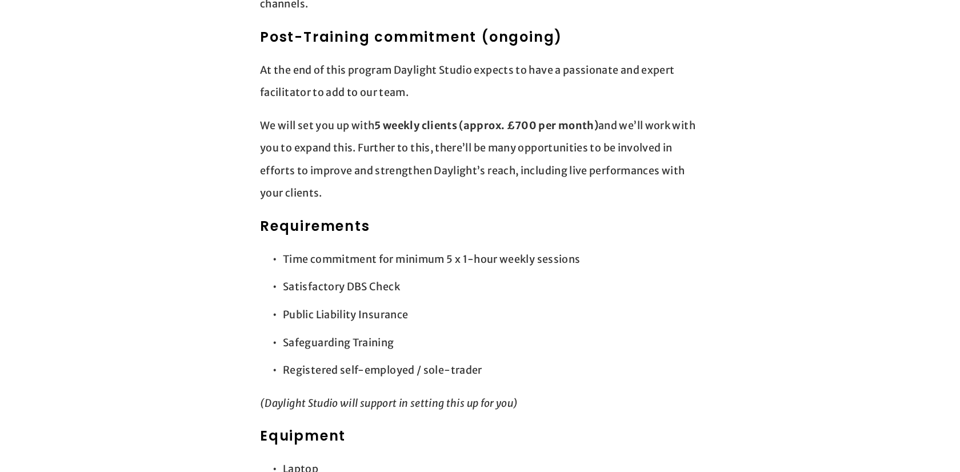
click at [433, 248] on p "Time commitment for minimum 5 x 1-hour weekly sessions" at bounding box center [491, 259] width 417 height 23
click at [489, 275] on p "Satisfactory DBS Check" at bounding box center [491, 286] width 417 height 23
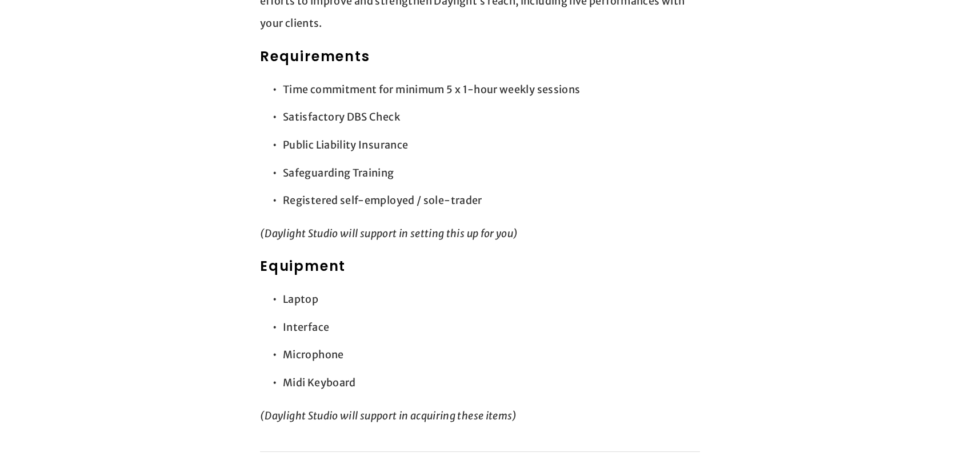
scroll to position [1541, 0]
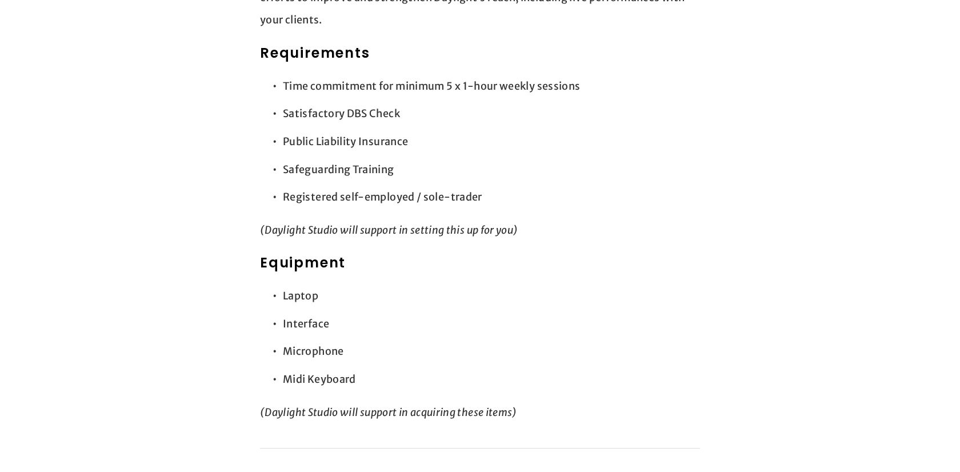
click at [402, 223] on em "(Daylight Studio will support in setting this up for you)" at bounding box center [389, 229] width 258 height 13
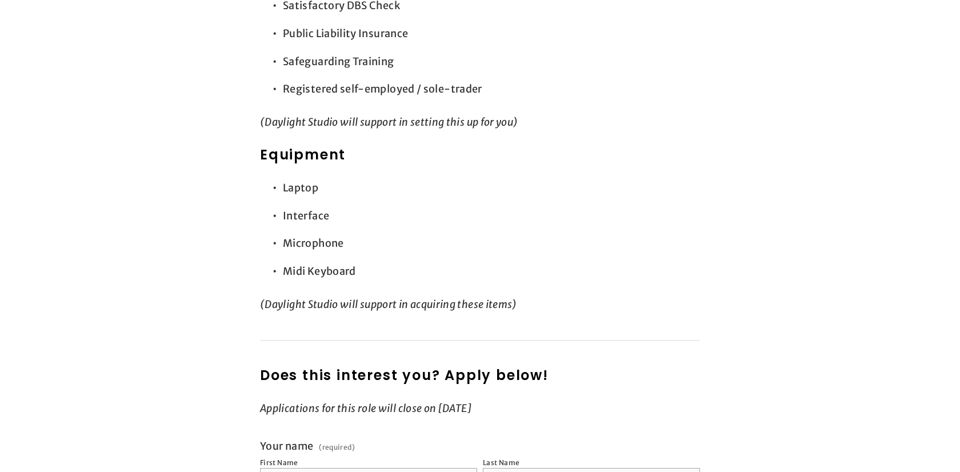
scroll to position [1650, 0]
click at [339, 259] on p "Midi Keyboard" at bounding box center [491, 270] width 417 height 23
click at [447, 234] on ul "Laptop Interface Microphone Midi Keyboard" at bounding box center [480, 228] width 440 height 106
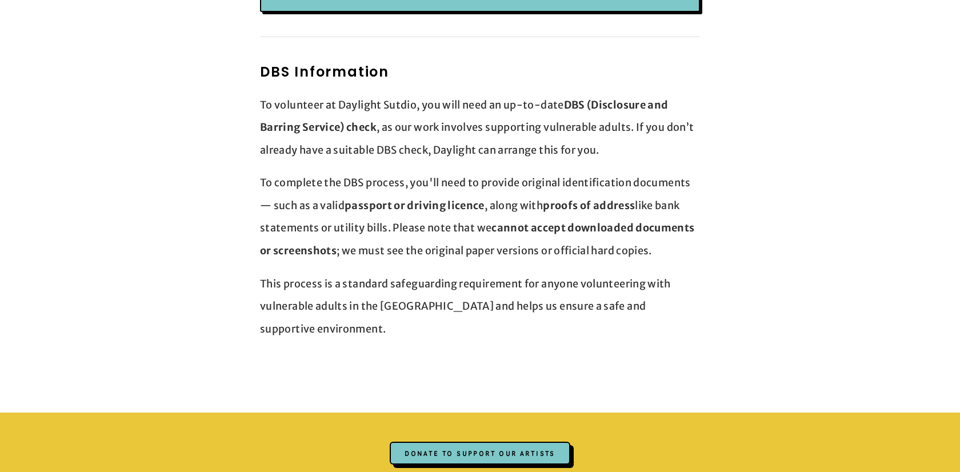
scroll to position [2776, 0]
click at [528, 110] on p "To volunteer at Daylight Sutdio, you will need an up-to-date DBS (Disclosure an…" at bounding box center [480, 127] width 440 height 68
click at [541, 138] on p "To volunteer at Daylight Sutdio, you will need an up-to-date DBS (Disclosure an…" at bounding box center [480, 127] width 440 height 68
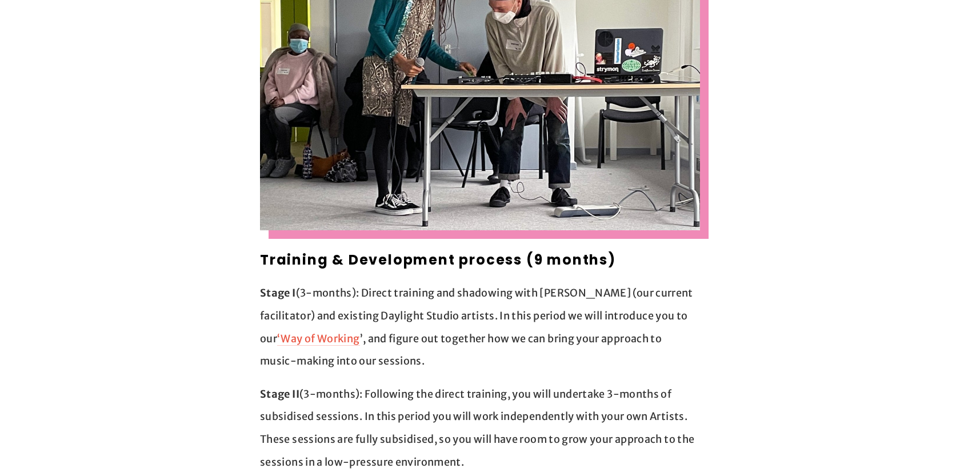
scroll to position [0, 0]
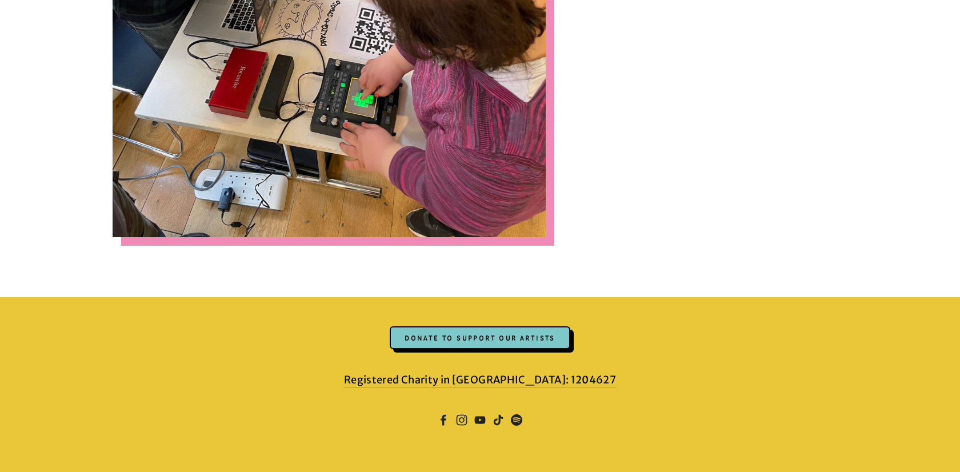
scroll to position [3028, 0]
